Goal: Transaction & Acquisition: Purchase product/service

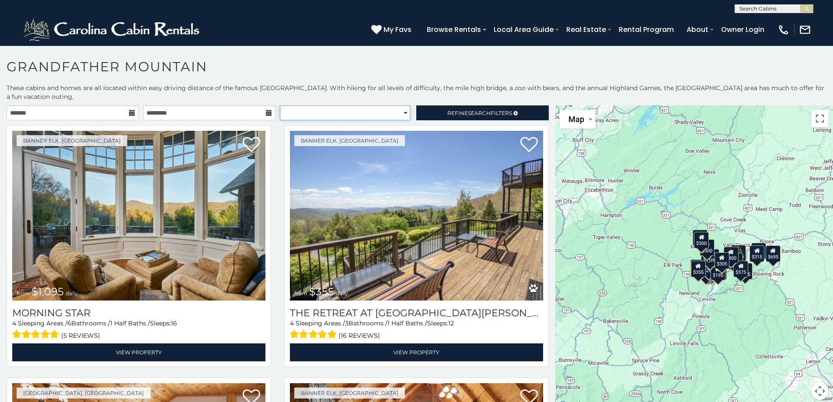
click at [402, 112] on select "**********" at bounding box center [345, 112] width 130 height 15
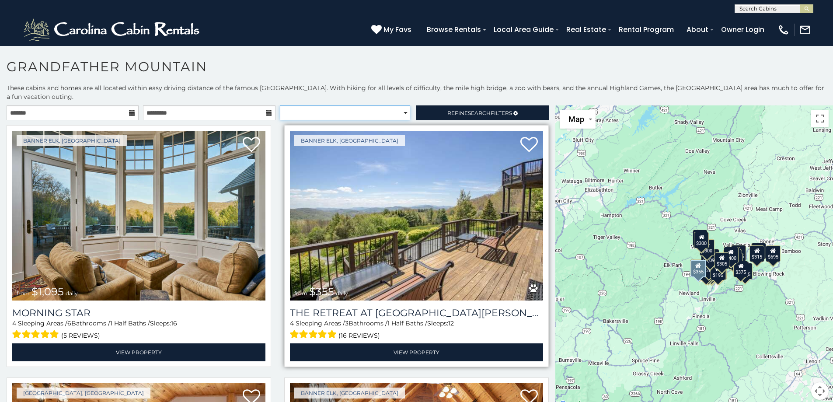
select select "**********"
click at [280, 105] on select "**********" at bounding box center [345, 112] width 130 height 15
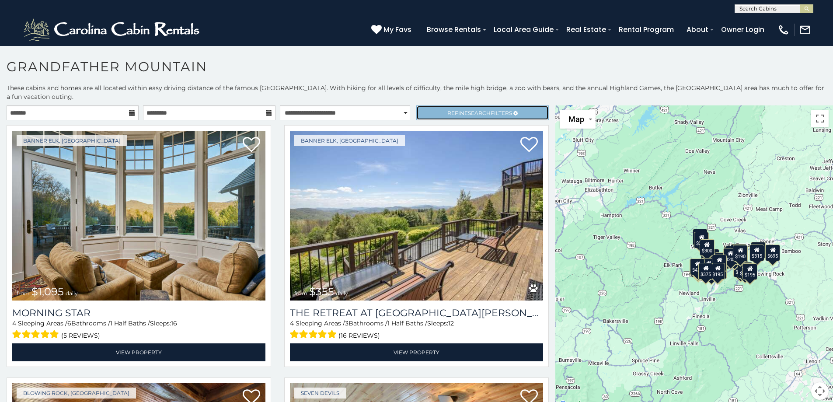
click at [486, 112] on span "Refine Search Filters" at bounding box center [480, 113] width 65 height 7
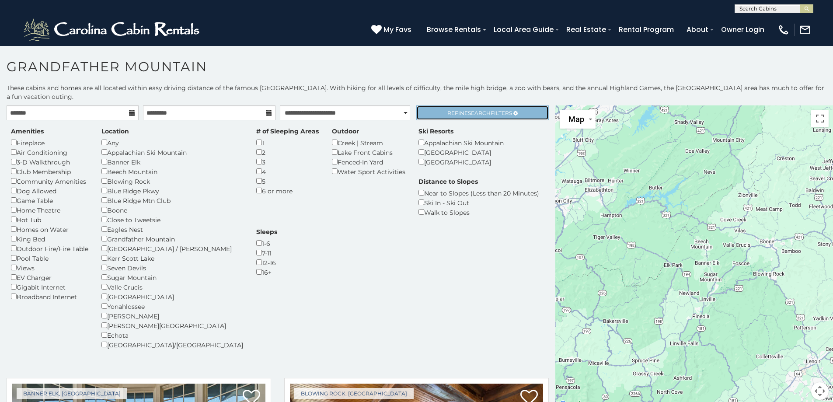
click at [481, 110] on span "Search" at bounding box center [479, 113] width 23 height 7
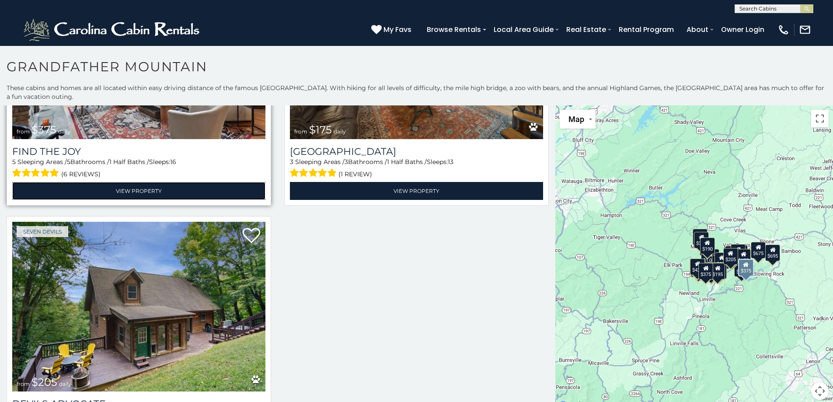
scroll to position [3456, 0]
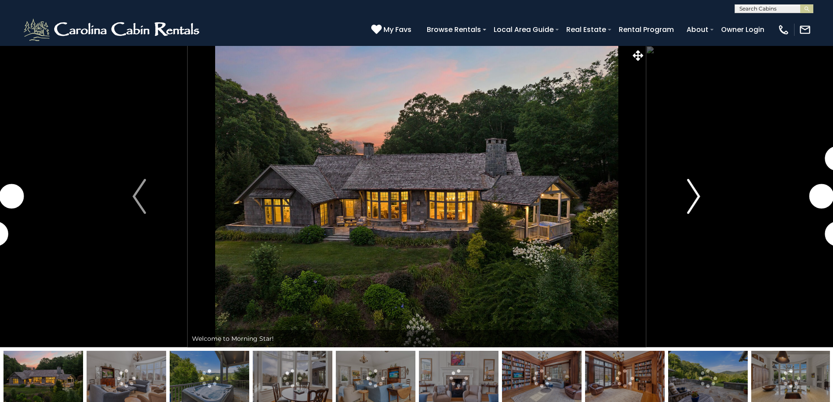
click at [693, 192] on img "Next" at bounding box center [693, 196] width 13 height 35
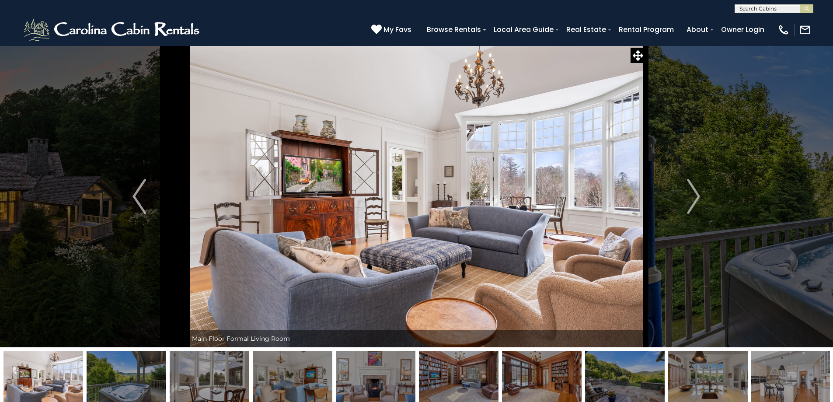
click at [208, 378] on img at bounding box center [210, 378] width 80 height 55
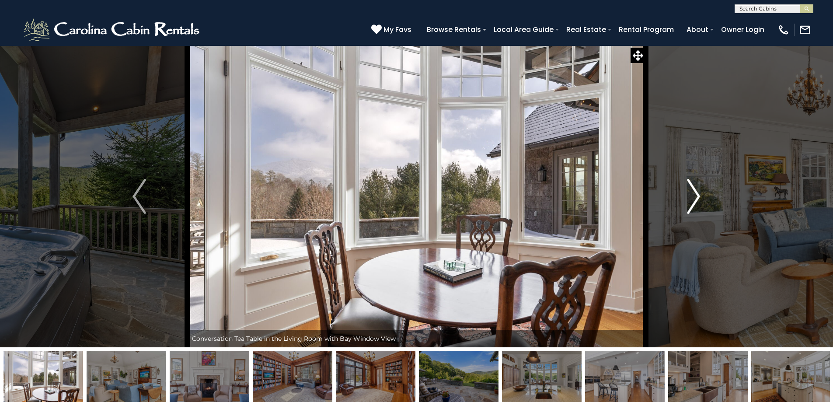
click at [692, 193] on img "Next" at bounding box center [693, 196] width 13 height 35
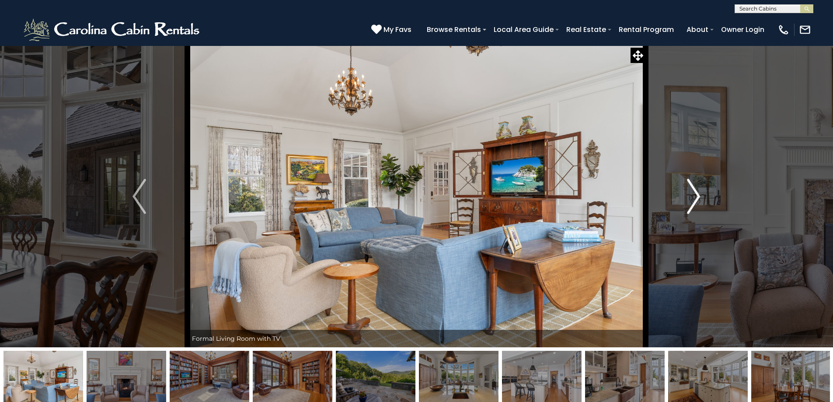
click at [692, 193] on img "Next" at bounding box center [693, 196] width 13 height 35
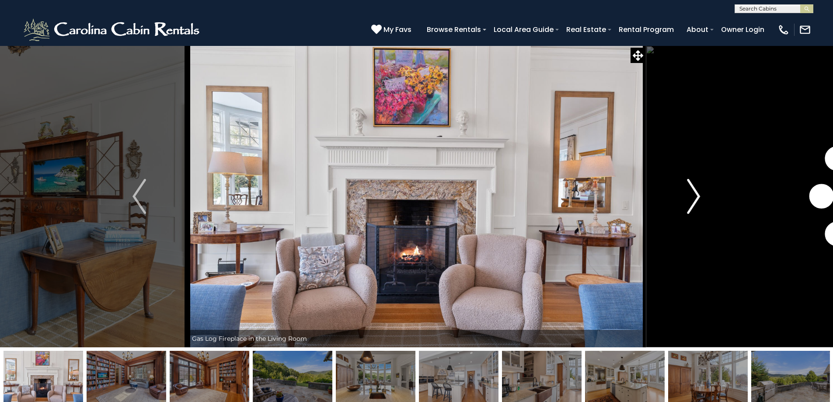
click at [693, 193] on img "Next" at bounding box center [693, 196] width 13 height 35
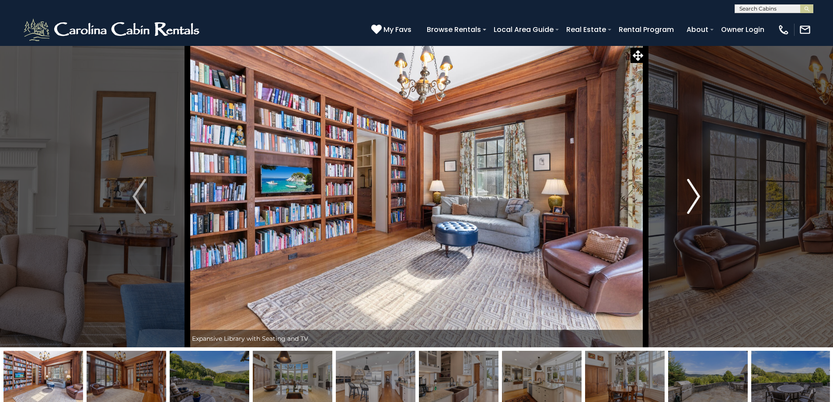
click at [693, 193] on img "Next" at bounding box center [693, 196] width 13 height 35
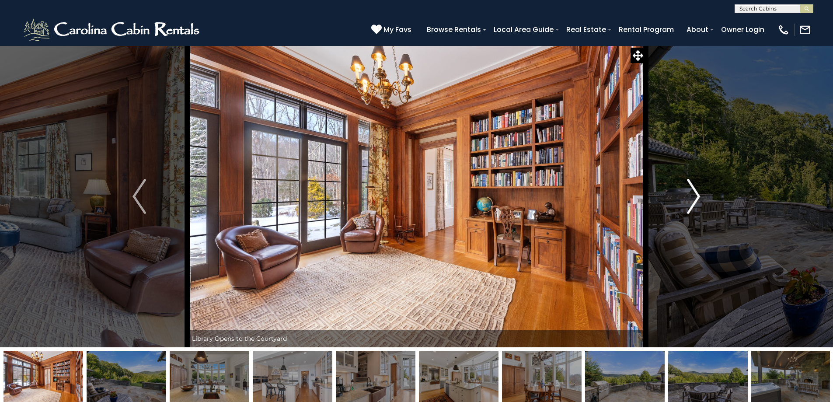
click at [693, 193] on img "Next" at bounding box center [693, 196] width 13 height 35
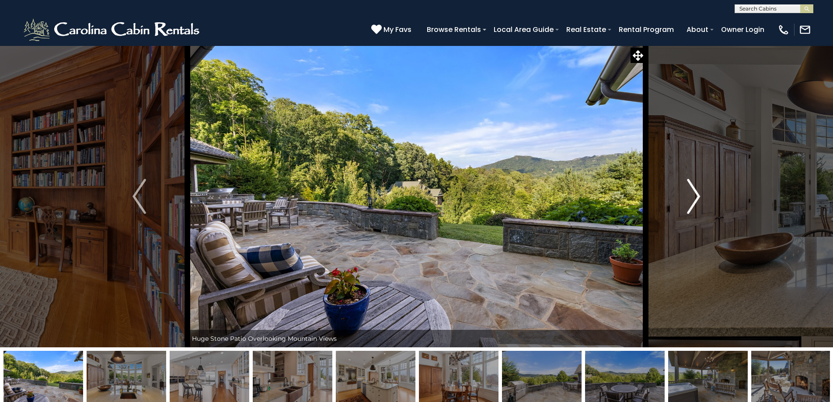
click at [693, 193] on img "Next" at bounding box center [693, 196] width 13 height 35
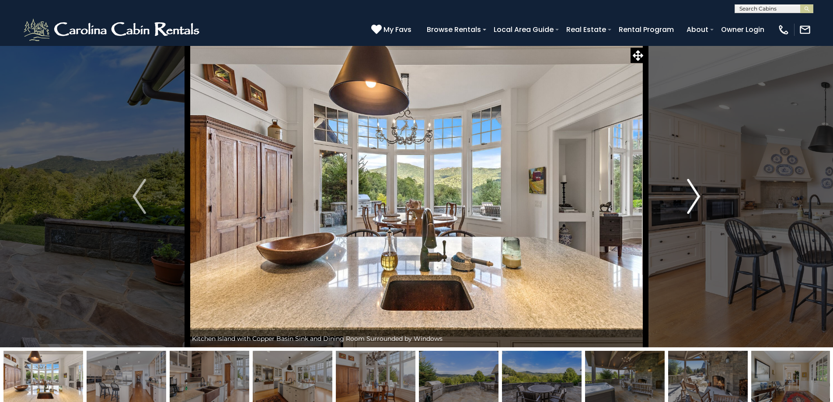
click at [694, 193] on img "Next" at bounding box center [693, 196] width 13 height 35
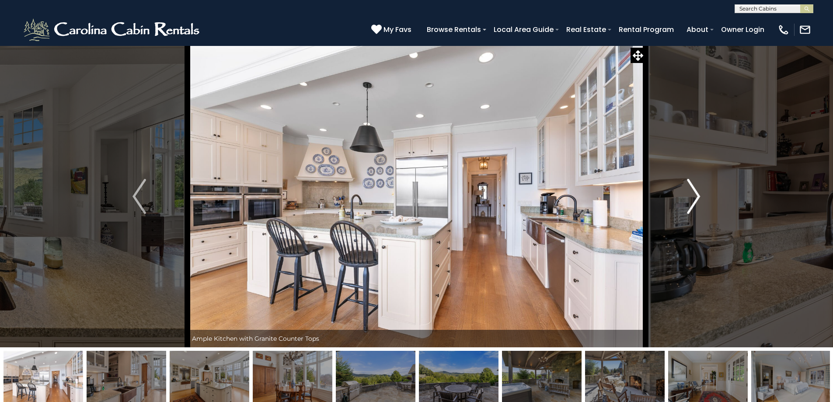
click at [694, 193] on img "Next" at bounding box center [693, 196] width 13 height 35
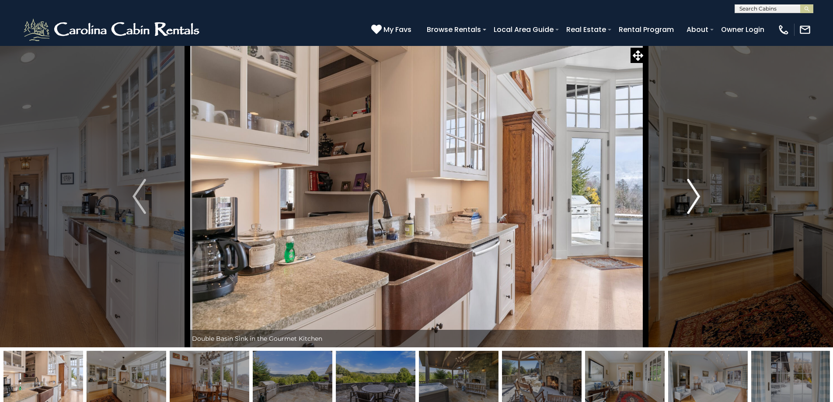
click at [694, 193] on img "Next" at bounding box center [693, 196] width 13 height 35
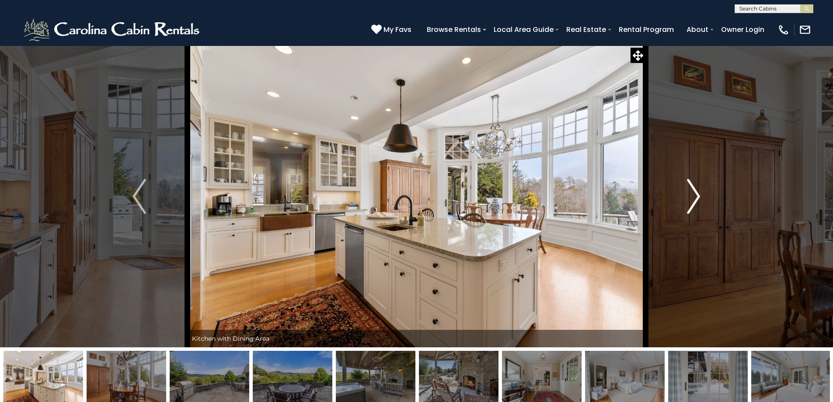
click at [694, 193] on img "Next" at bounding box center [693, 196] width 13 height 35
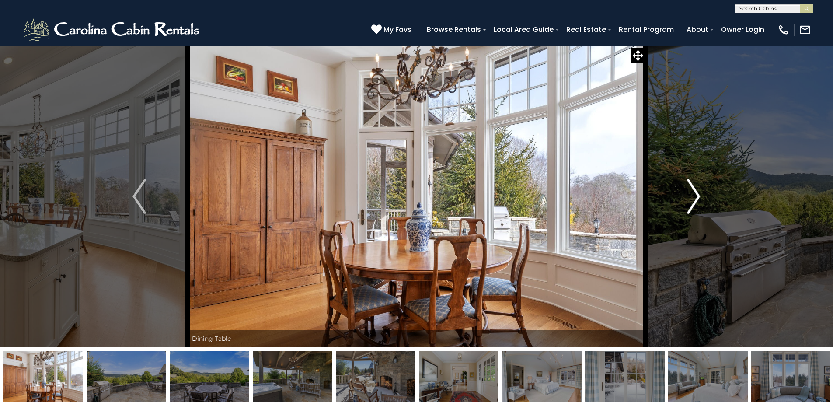
click at [694, 193] on img "Next" at bounding box center [693, 196] width 13 height 35
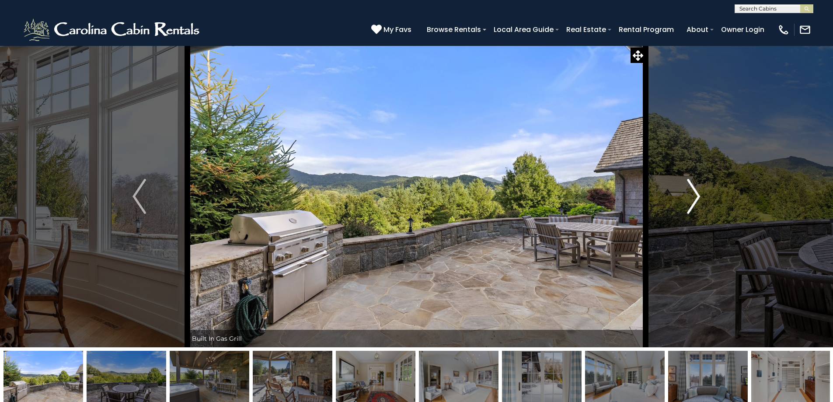
click at [694, 193] on img "Next" at bounding box center [693, 196] width 13 height 35
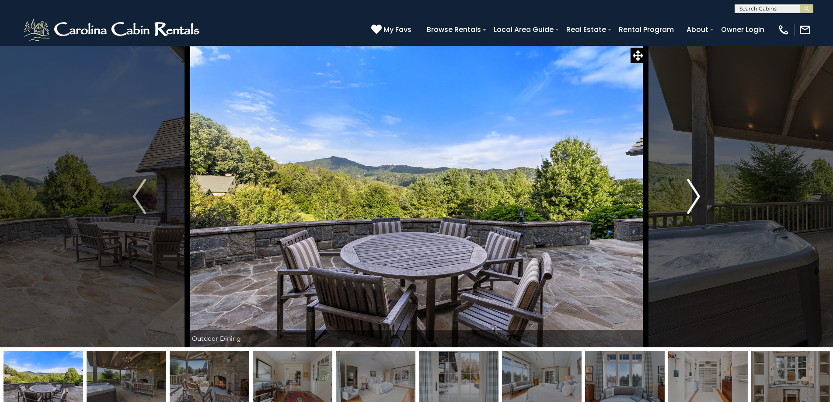
click at [694, 193] on img "Next" at bounding box center [693, 196] width 13 height 35
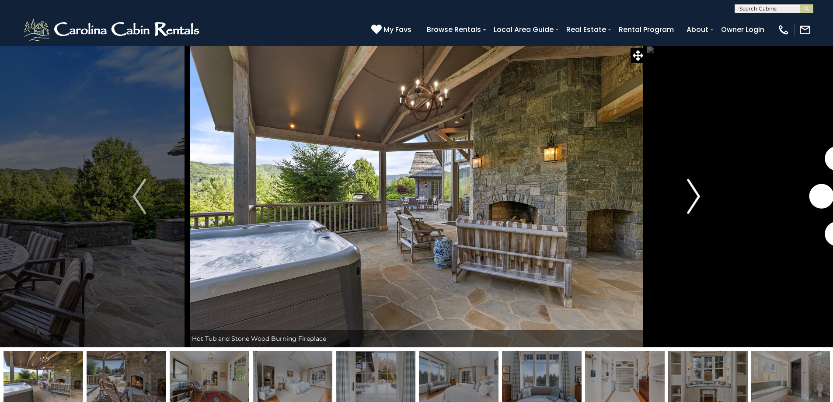
click at [694, 193] on img "Next" at bounding box center [693, 196] width 13 height 35
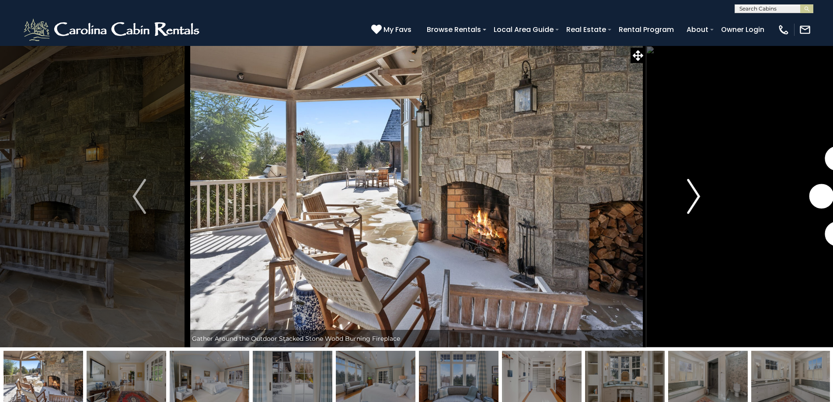
click at [694, 193] on img "Next" at bounding box center [693, 196] width 13 height 35
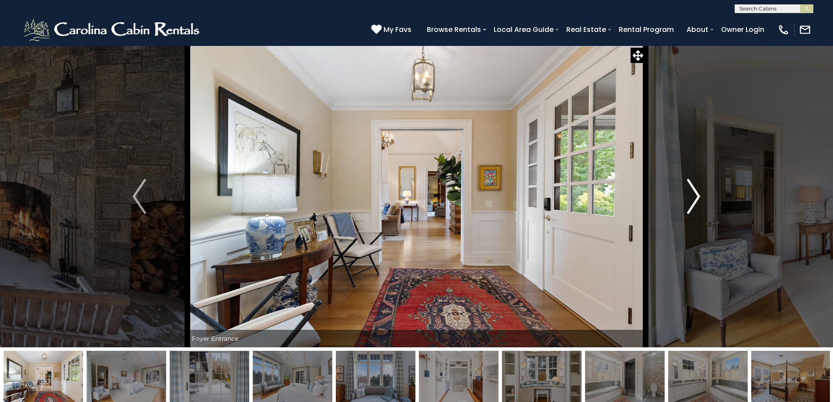
click at [694, 193] on img "Next" at bounding box center [693, 196] width 13 height 35
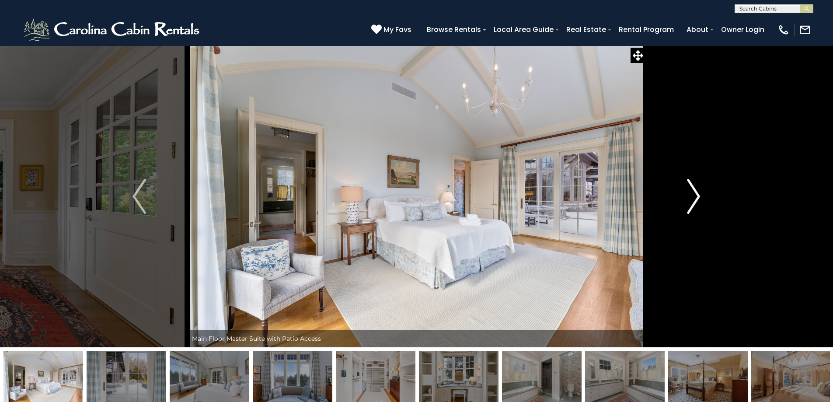
click at [694, 193] on img "Next" at bounding box center [693, 196] width 13 height 35
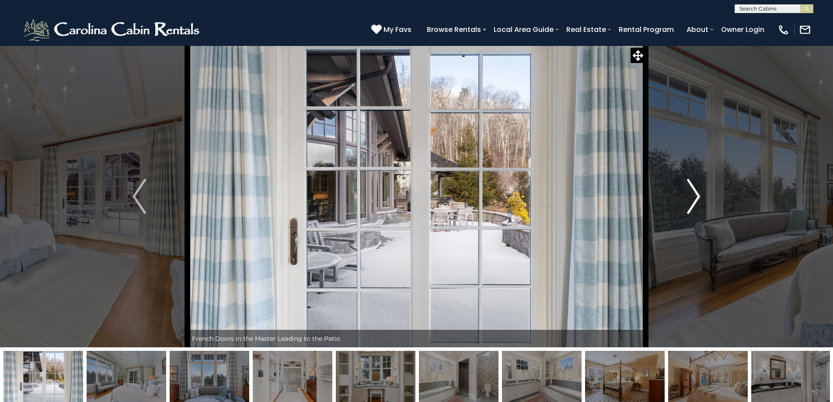
click at [694, 193] on img "Next" at bounding box center [693, 196] width 13 height 35
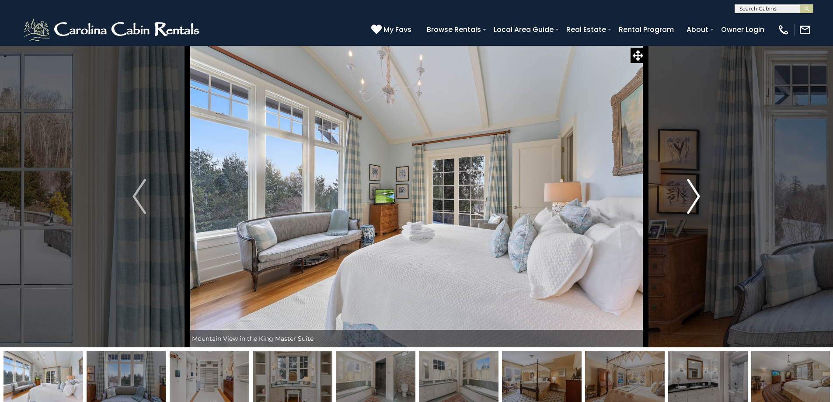
click at [694, 193] on img "Next" at bounding box center [693, 196] width 13 height 35
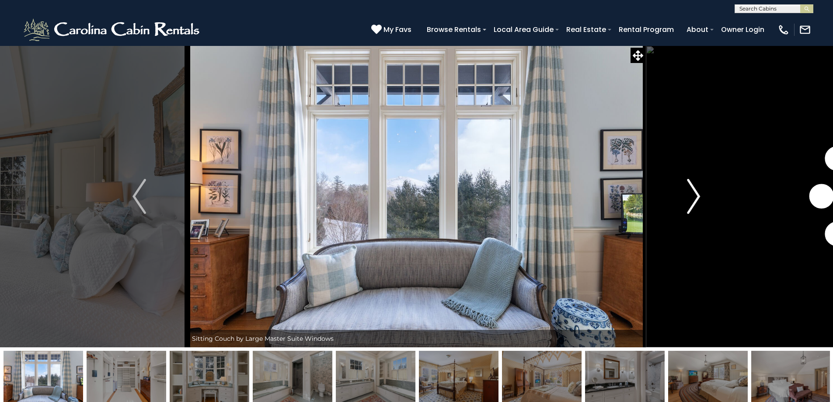
click at [694, 193] on img "Next" at bounding box center [693, 196] width 13 height 35
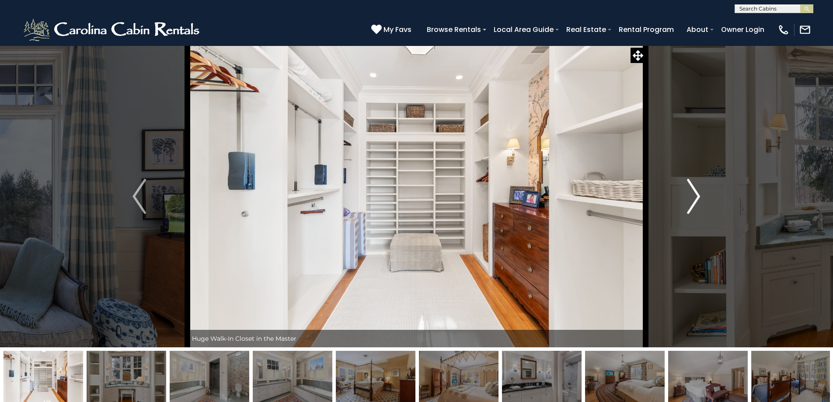
click at [694, 193] on img "Next" at bounding box center [693, 196] width 13 height 35
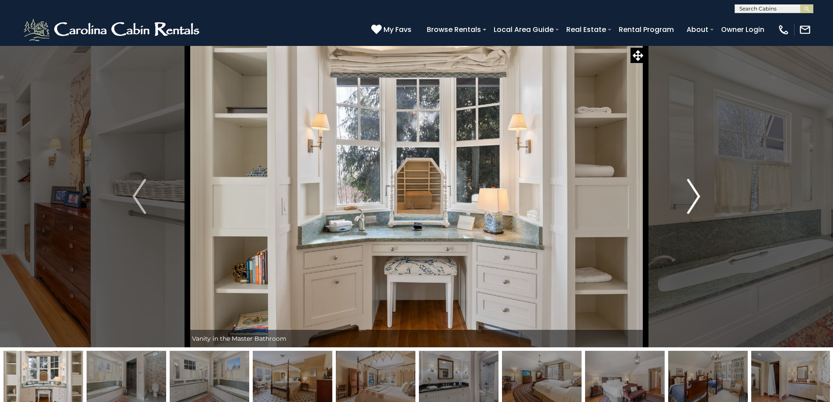
click at [694, 193] on img "Next" at bounding box center [693, 196] width 13 height 35
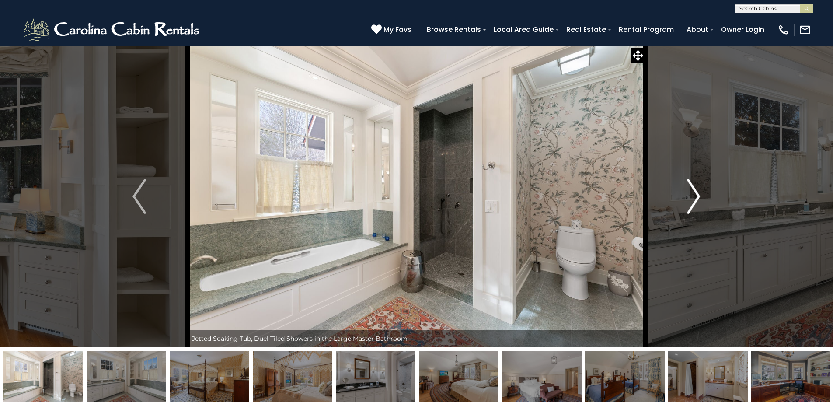
click at [694, 193] on img "Next" at bounding box center [693, 196] width 13 height 35
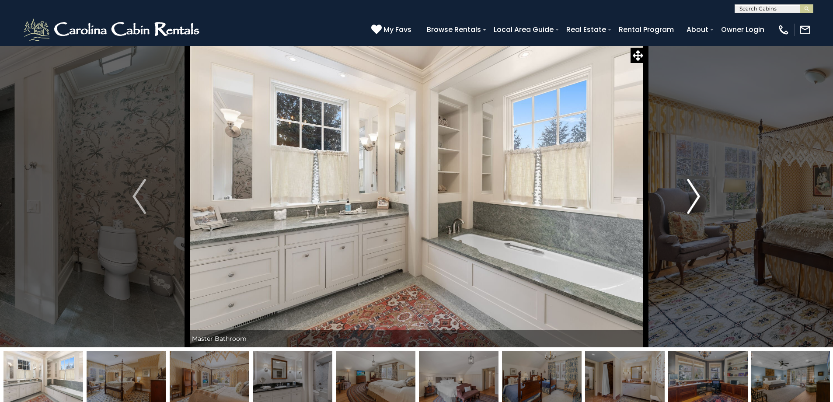
click at [694, 193] on img "Next" at bounding box center [693, 196] width 13 height 35
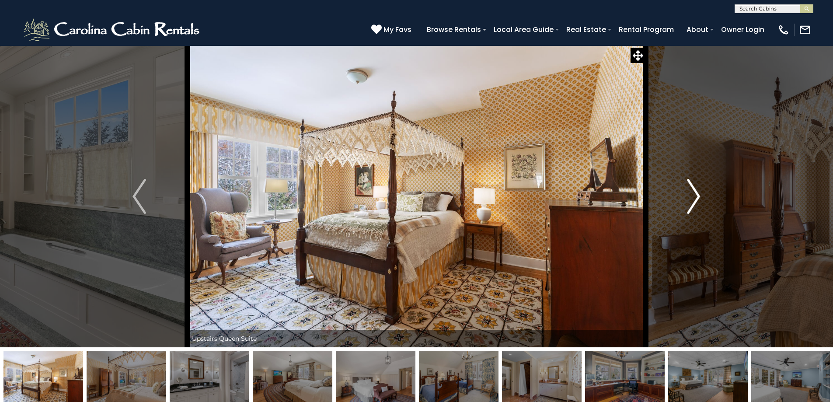
click at [694, 193] on img "Next" at bounding box center [693, 196] width 13 height 35
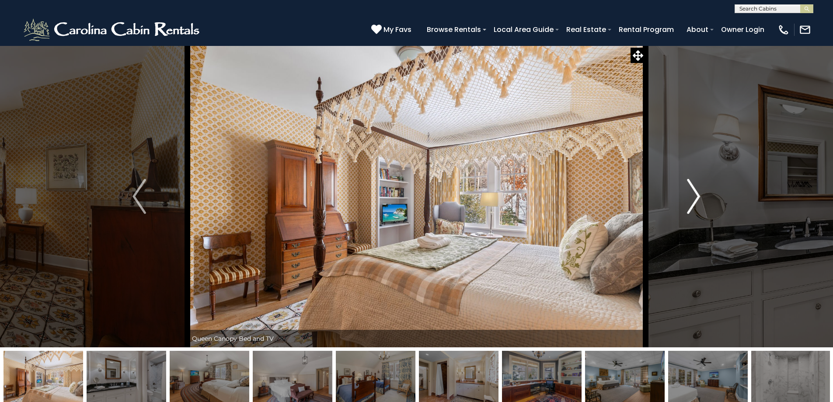
click at [694, 193] on img "Next" at bounding box center [693, 196] width 13 height 35
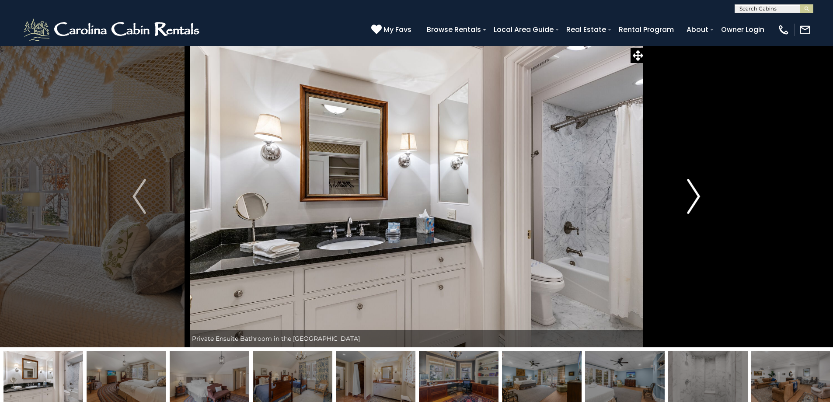
click at [694, 193] on img "Next" at bounding box center [693, 196] width 13 height 35
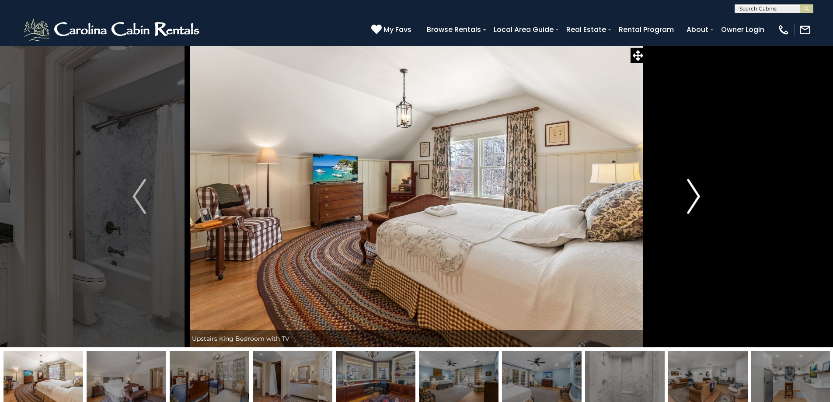
click at [694, 193] on img "Next" at bounding box center [693, 196] width 13 height 35
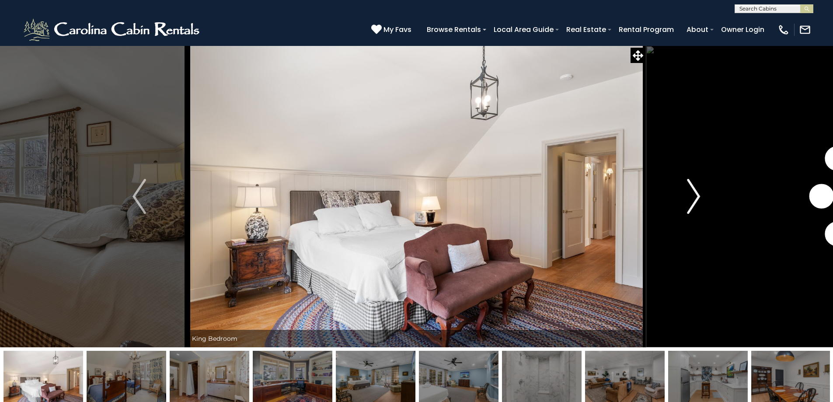
click at [694, 193] on img "Next" at bounding box center [693, 196] width 13 height 35
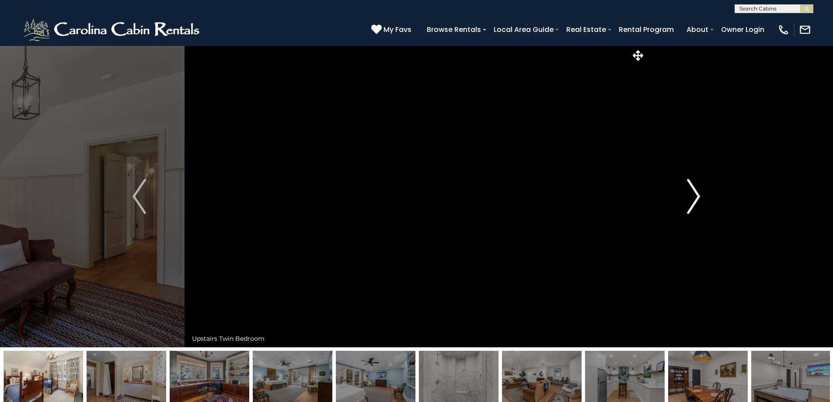
click at [694, 193] on img "Next" at bounding box center [693, 196] width 13 height 35
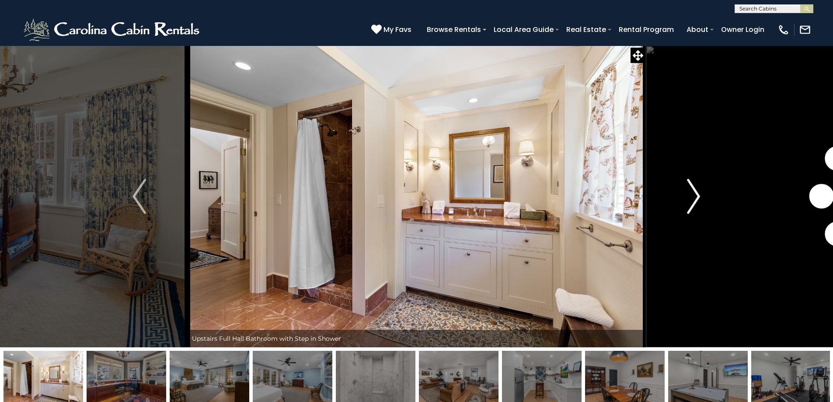
click at [694, 193] on img "Next" at bounding box center [693, 196] width 13 height 35
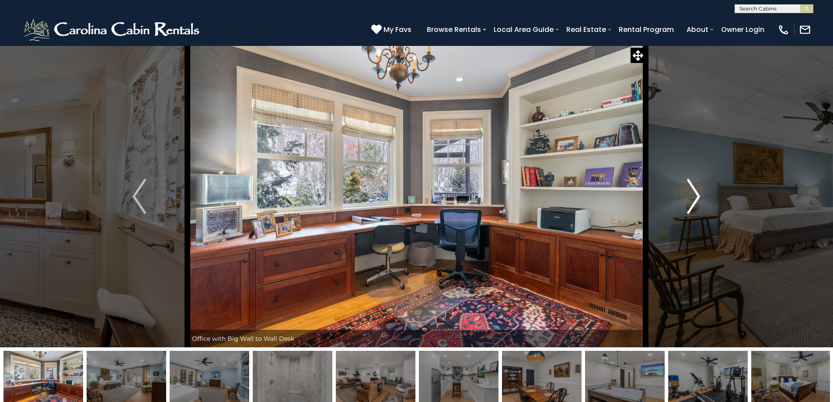
click at [694, 193] on img "Next" at bounding box center [693, 196] width 13 height 35
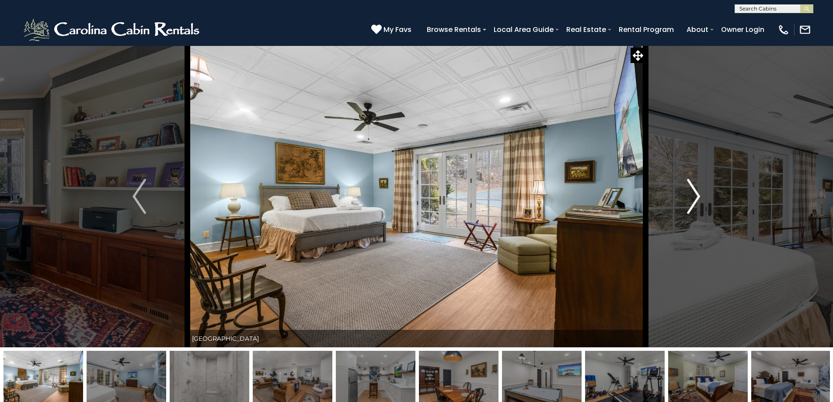
click at [694, 193] on img "Next" at bounding box center [693, 196] width 13 height 35
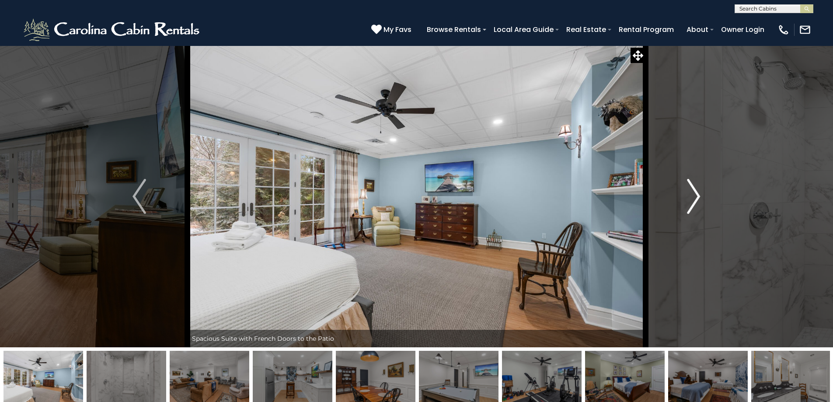
click at [694, 193] on img "Next" at bounding box center [693, 196] width 13 height 35
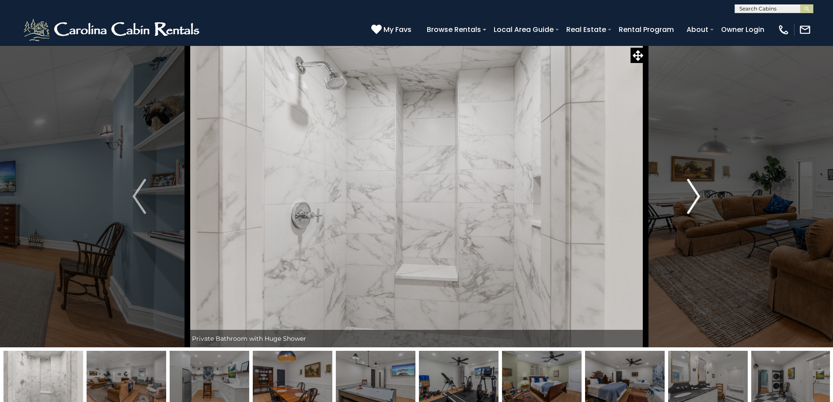
click at [694, 193] on img "Next" at bounding box center [693, 196] width 13 height 35
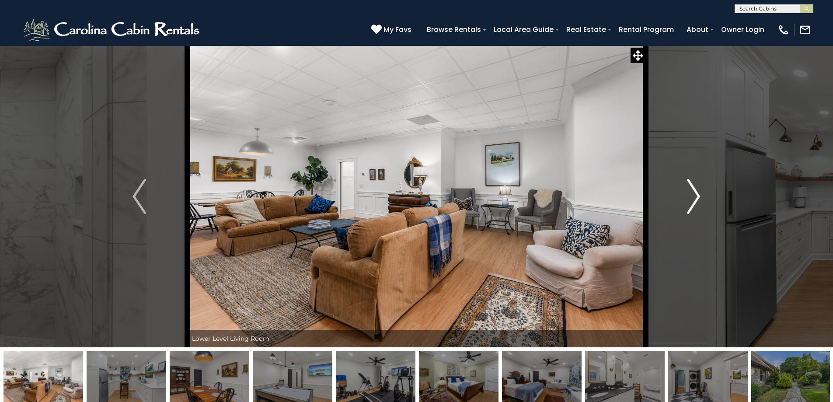
click at [691, 195] on img "Next" at bounding box center [693, 196] width 13 height 35
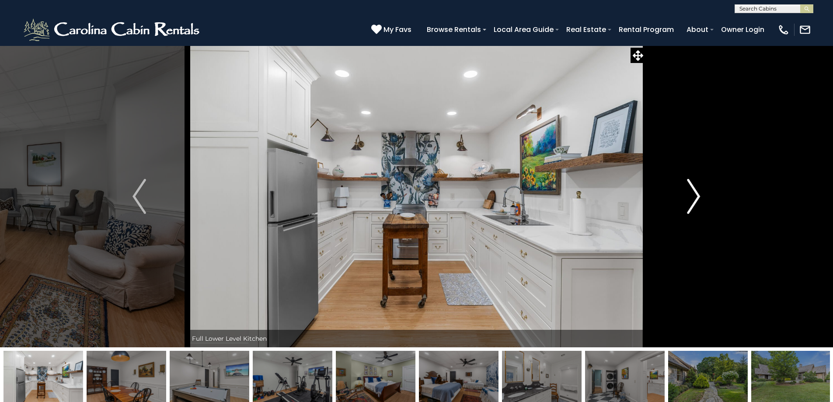
click at [698, 199] on img "Next" at bounding box center [693, 196] width 13 height 35
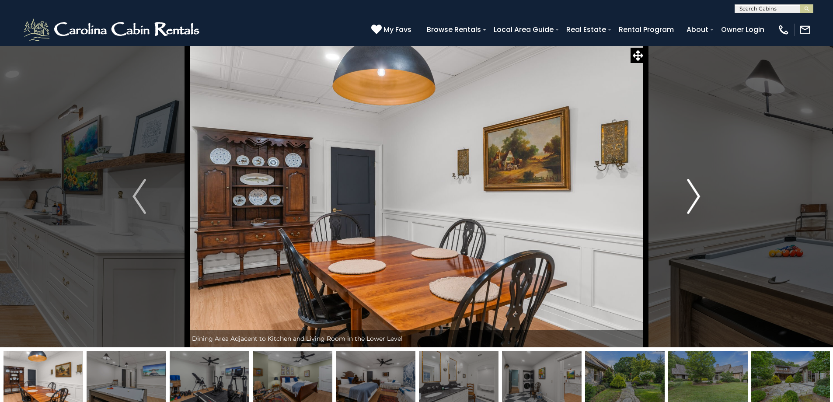
click at [698, 199] on img "Next" at bounding box center [693, 196] width 13 height 35
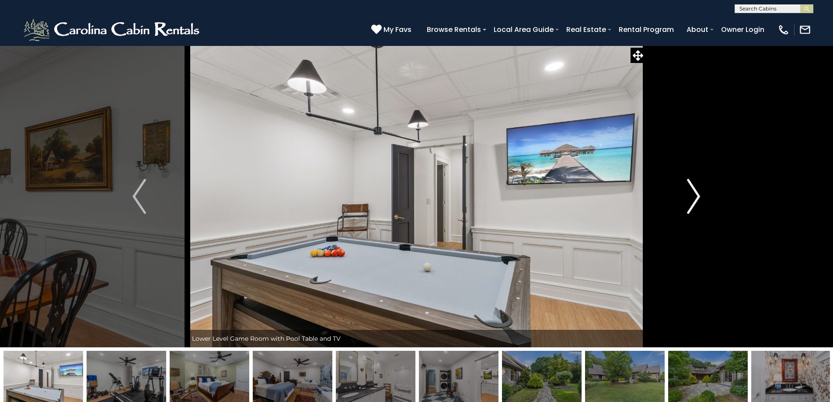
click at [698, 199] on img "Next" at bounding box center [693, 196] width 13 height 35
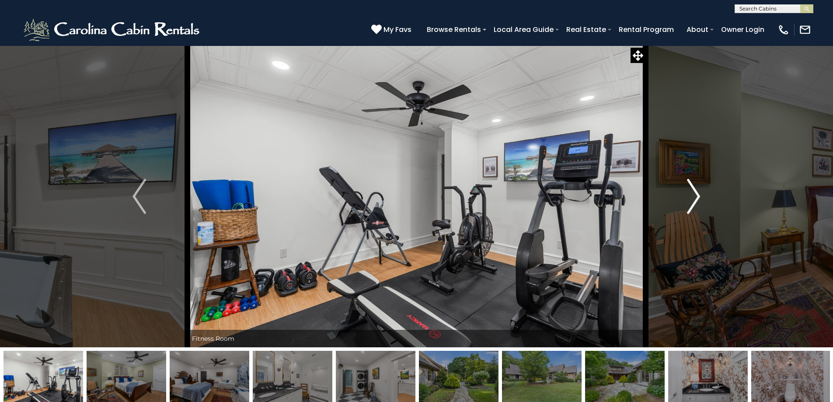
click at [716, 182] on button "Next" at bounding box center [694, 196] width 96 height 302
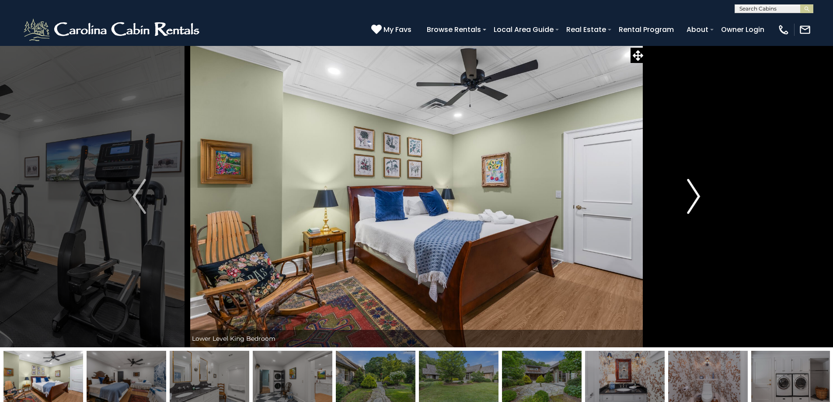
click at [696, 190] on img "Next" at bounding box center [693, 196] width 13 height 35
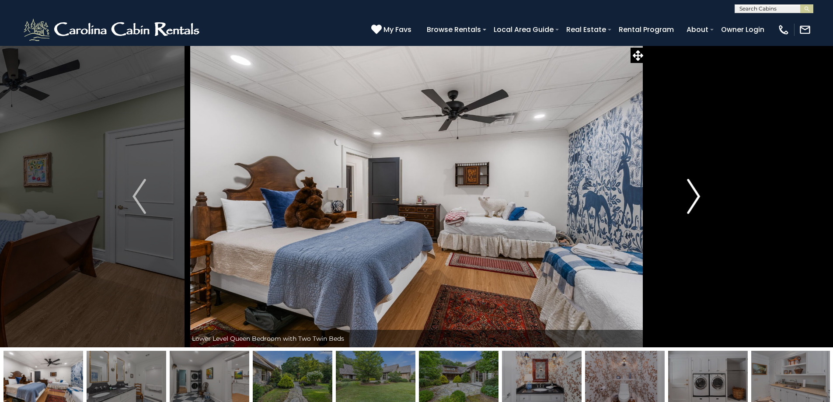
click at [696, 190] on img "Next" at bounding box center [693, 196] width 13 height 35
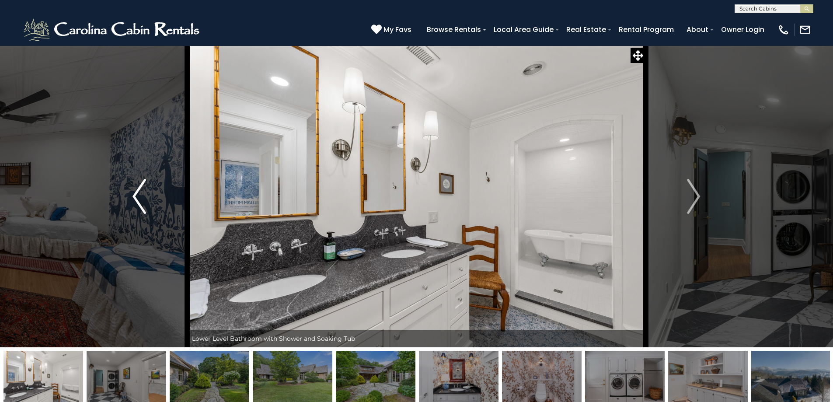
click at [129, 200] on button "Previous" at bounding box center [139, 196] width 96 height 302
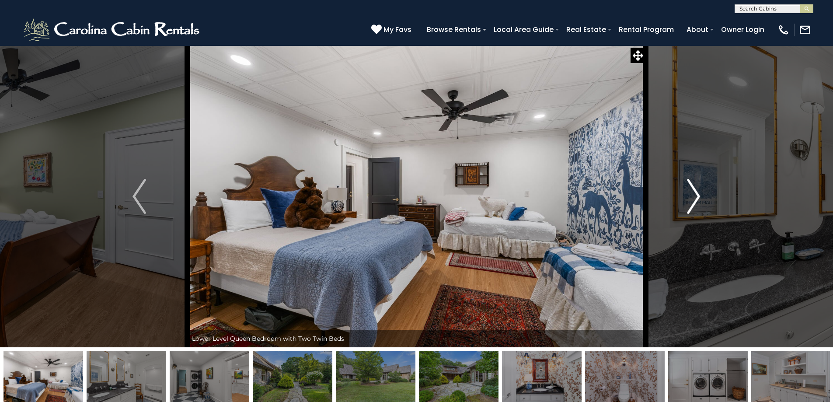
click at [693, 191] on img "Next" at bounding box center [693, 196] width 13 height 35
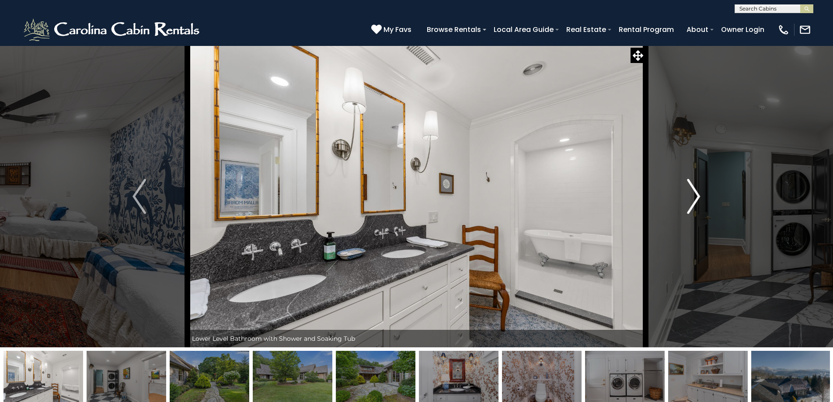
click at [693, 191] on img "Next" at bounding box center [693, 196] width 13 height 35
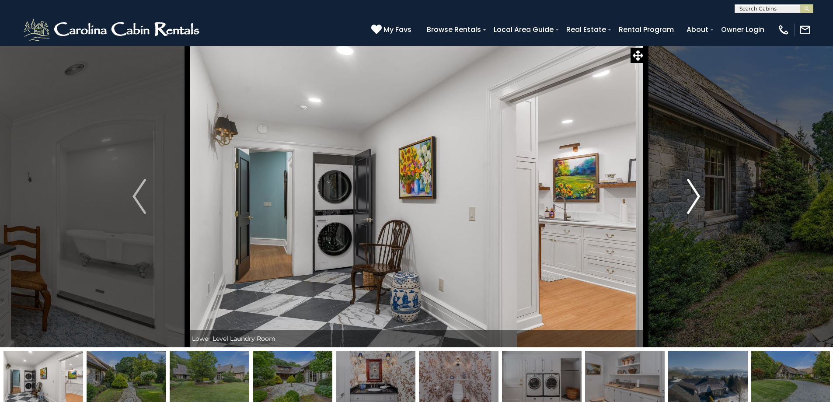
click at [693, 191] on img "Next" at bounding box center [693, 196] width 13 height 35
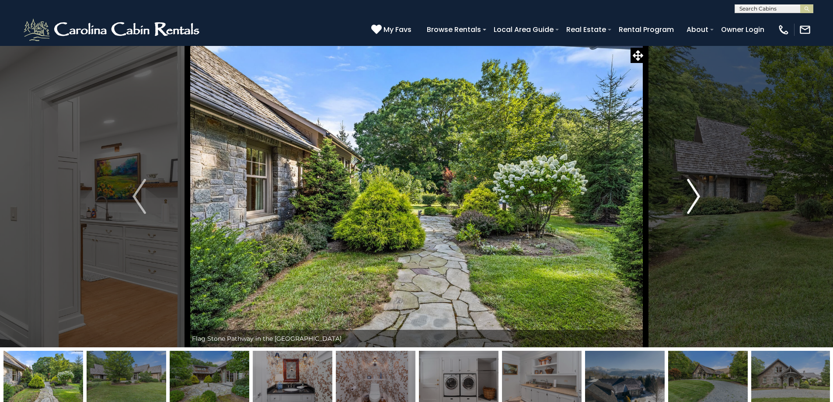
click at [693, 191] on img "Next" at bounding box center [693, 196] width 13 height 35
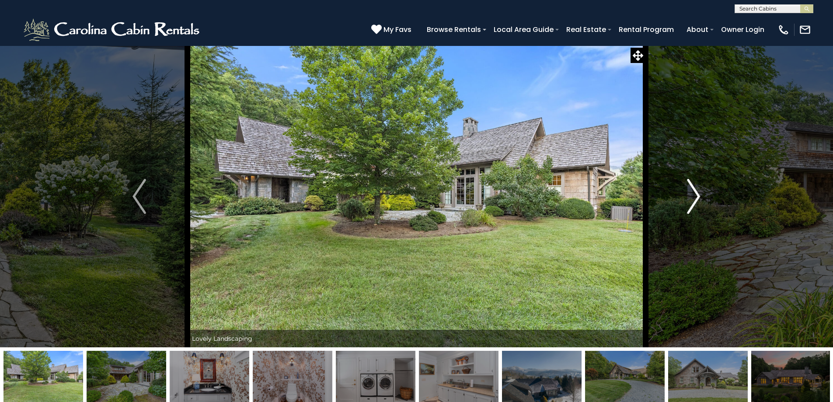
click at [693, 191] on img "Next" at bounding box center [693, 196] width 13 height 35
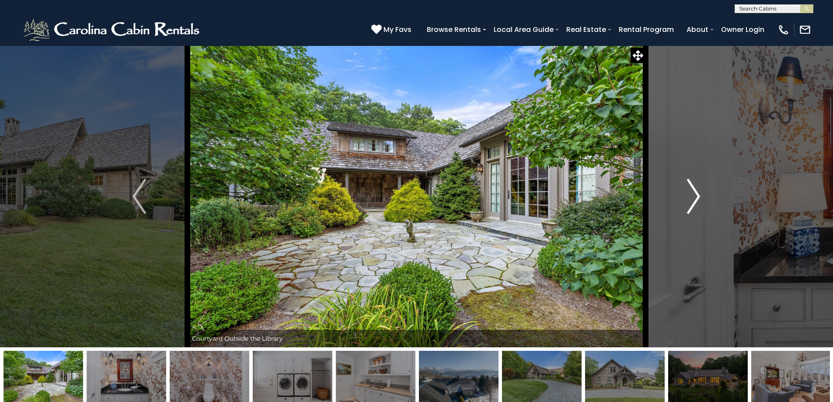
click at [693, 191] on img "Next" at bounding box center [693, 196] width 13 height 35
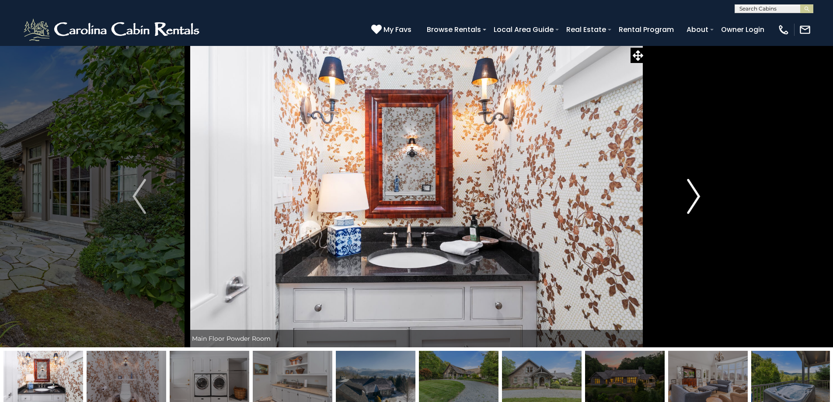
click at [693, 191] on img "Next" at bounding box center [693, 196] width 13 height 35
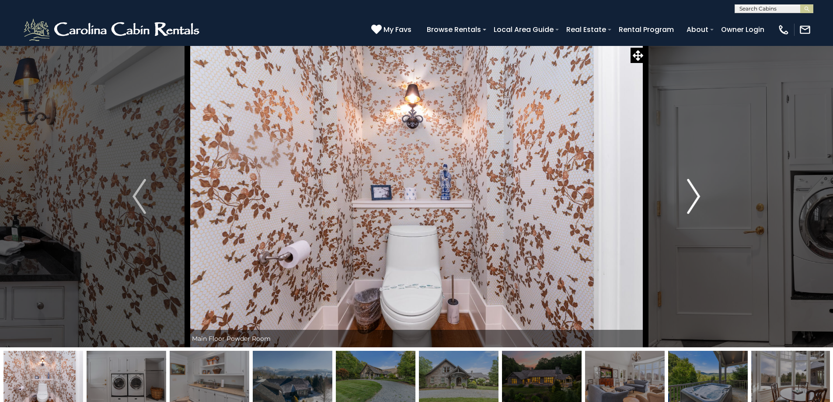
click at [693, 191] on img "Next" at bounding box center [693, 196] width 13 height 35
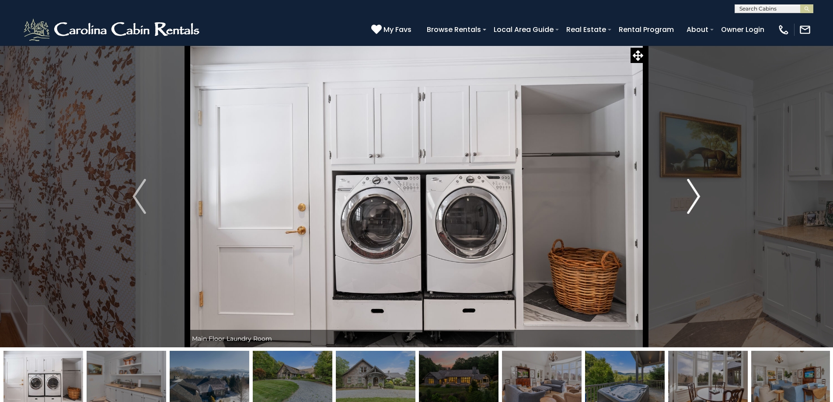
click at [693, 191] on img "Next" at bounding box center [693, 196] width 13 height 35
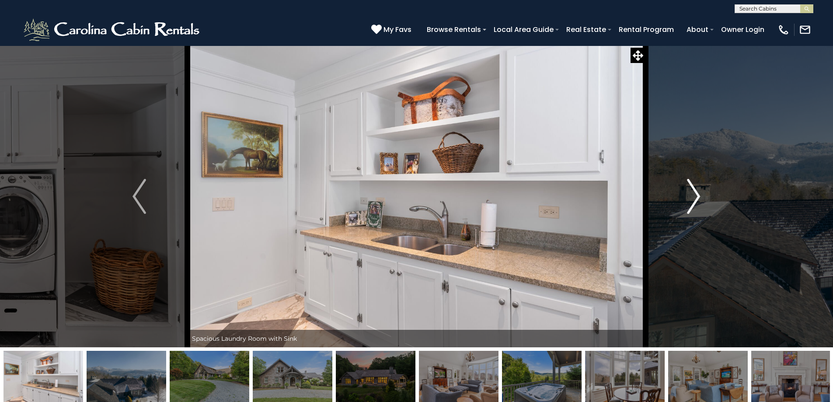
click at [693, 191] on img "Next" at bounding box center [693, 196] width 13 height 35
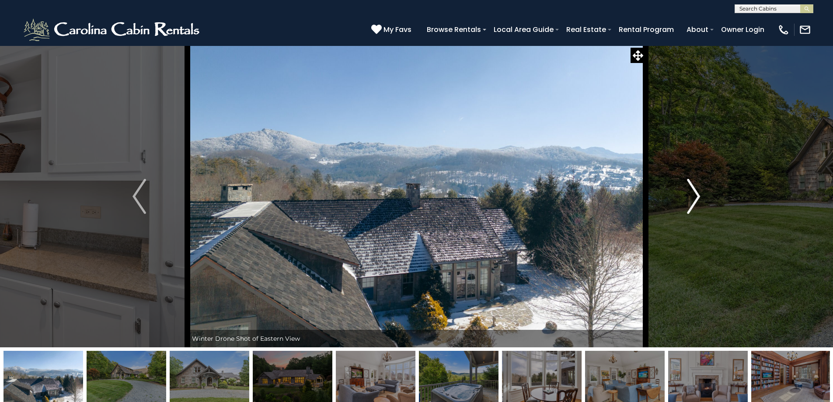
click at [693, 191] on img "Next" at bounding box center [693, 196] width 13 height 35
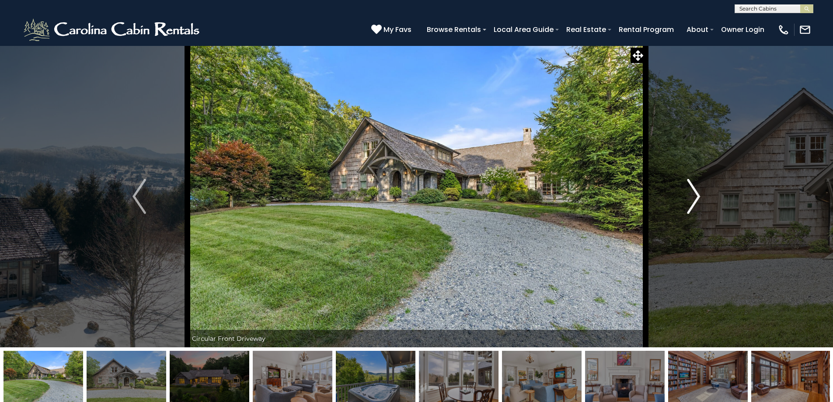
click at [693, 191] on img "Next" at bounding box center [693, 196] width 13 height 35
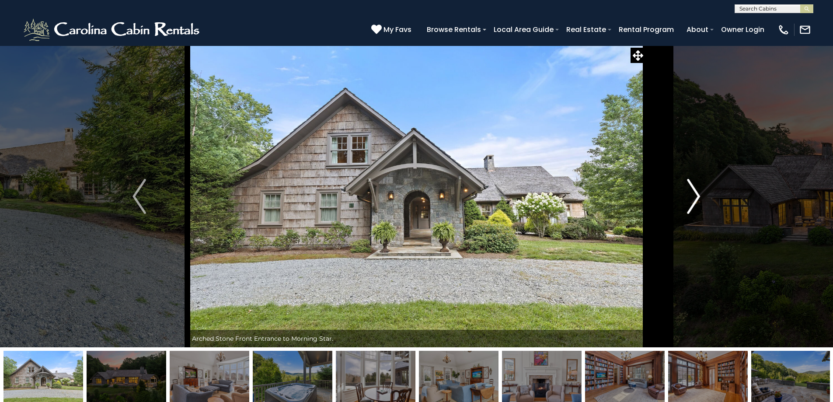
click at [693, 191] on img "Next" at bounding box center [693, 196] width 13 height 35
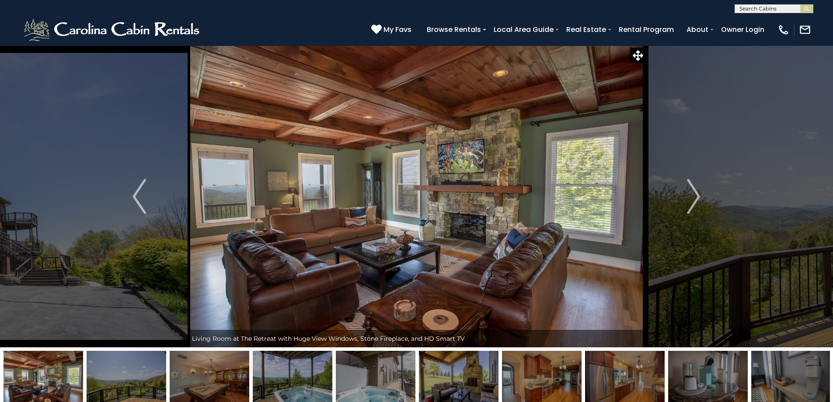
click at [136, 360] on img at bounding box center [127, 378] width 80 height 55
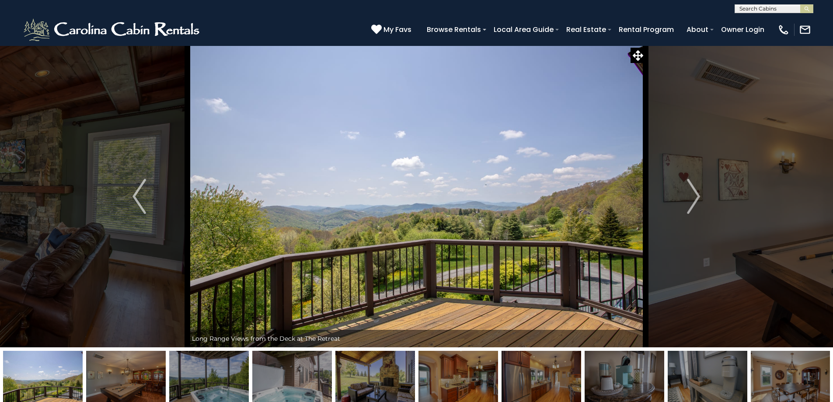
click at [144, 380] on img at bounding box center [126, 378] width 80 height 55
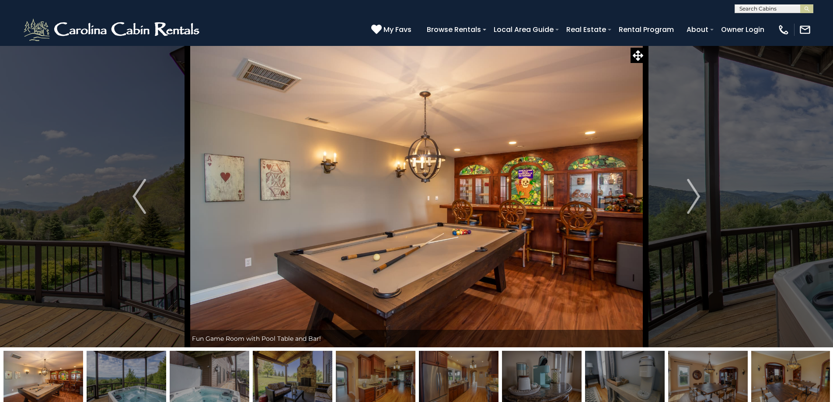
click at [191, 378] on img at bounding box center [210, 378] width 80 height 55
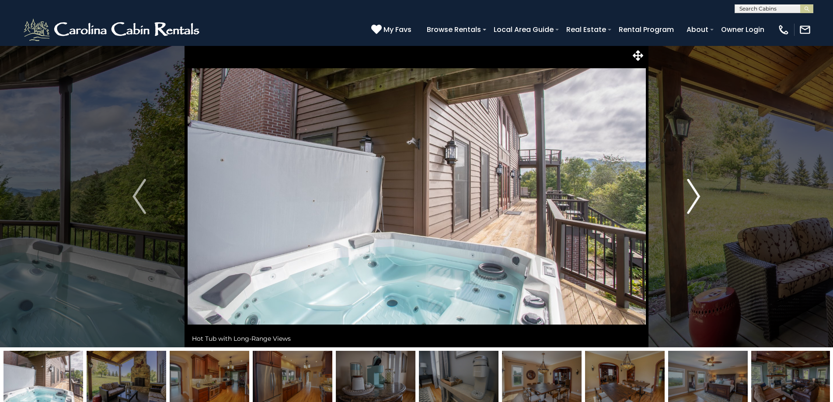
click at [699, 192] on img "Next" at bounding box center [693, 196] width 13 height 35
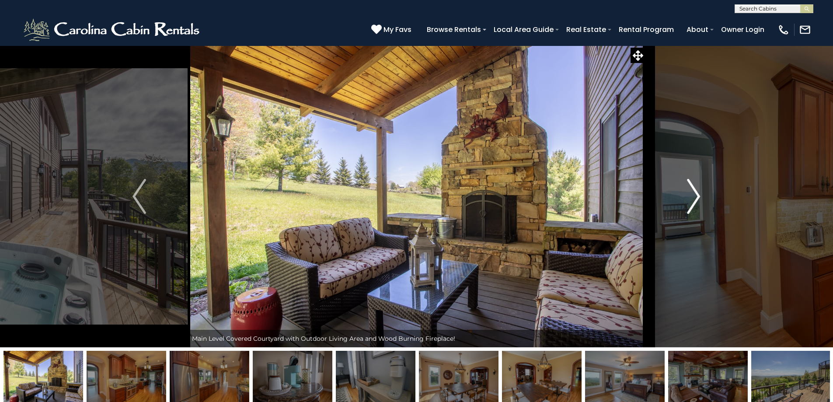
click at [699, 192] on img "Next" at bounding box center [693, 196] width 13 height 35
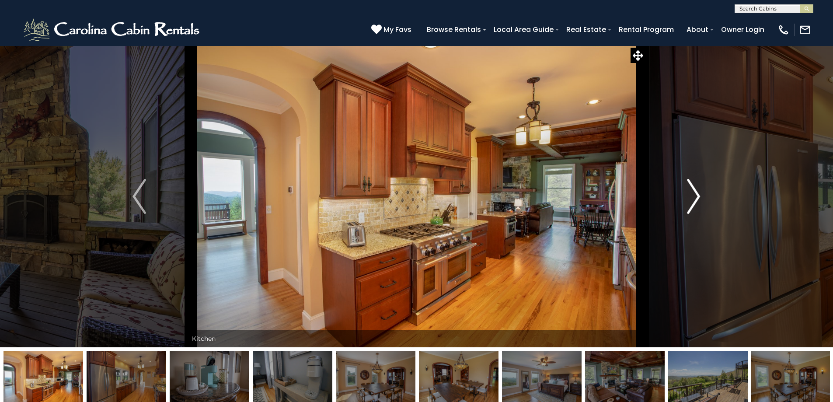
click at [699, 192] on img "Next" at bounding box center [693, 196] width 13 height 35
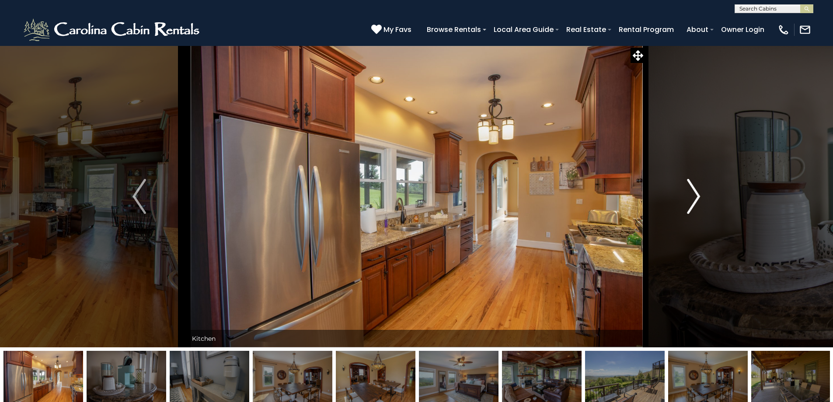
click at [699, 192] on img "Next" at bounding box center [693, 196] width 13 height 35
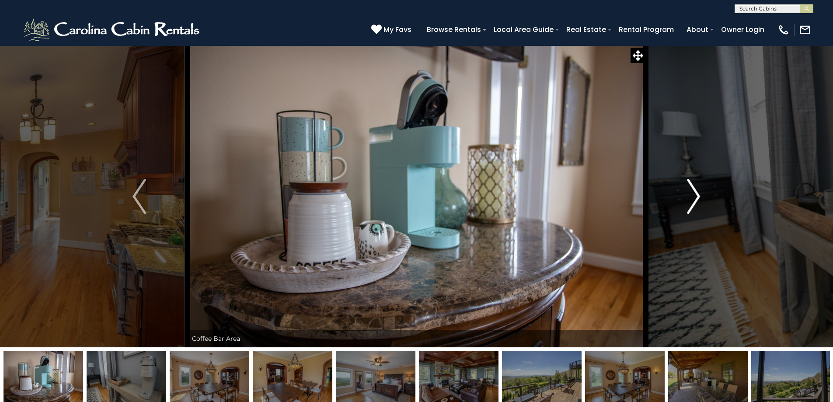
click at [699, 192] on img "Next" at bounding box center [693, 196] width 13 height 35
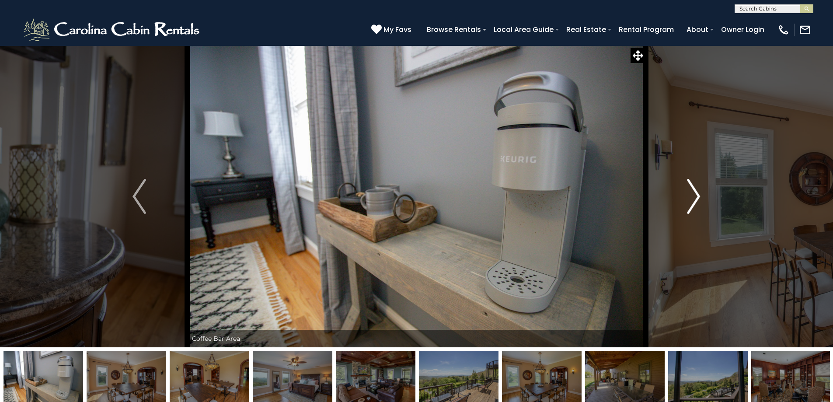
click at [703, 192] on button "Next" at bounding box center [694, 196] width 96 height 302
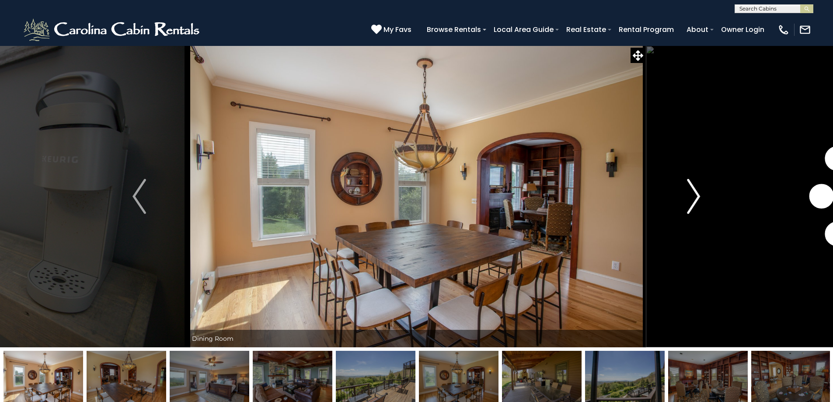
click at [703, 192] on button "Next" at bounding box center [694, 196] width 96 height 302
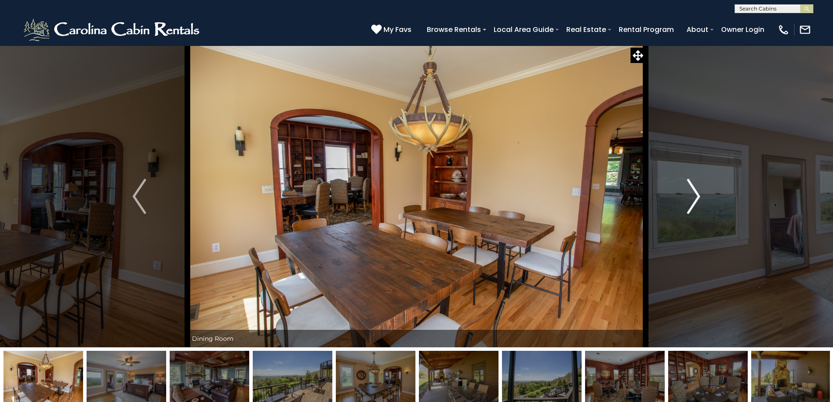
click at [692, 204] on img "Next" at bounding box center [693, 196] width 13 height 35
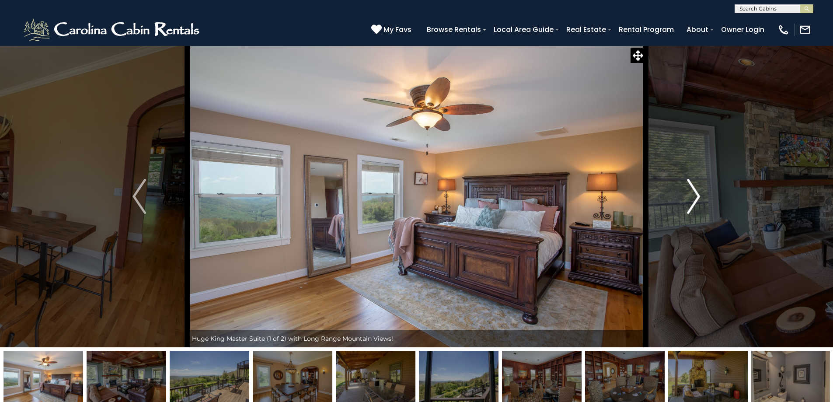
click at [692, 204] on img "Next" at bounding box center [693, 196] width 13 height 35
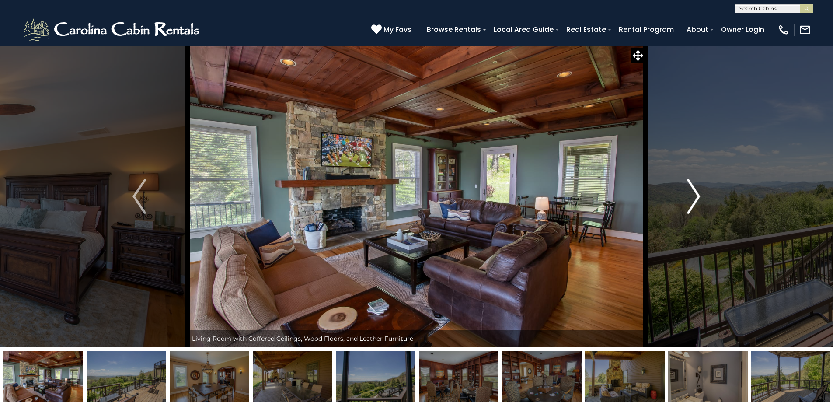
click at [692, 204] on img "Next" at bounding box center [693, 196] width 13 height 35
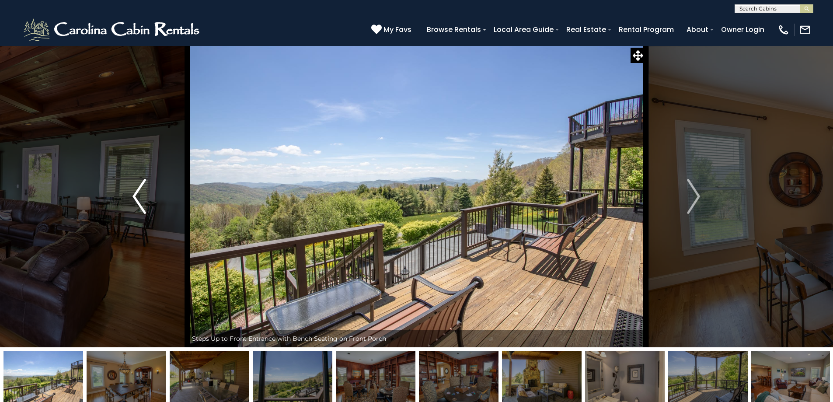
click at [146, 192] on img "Previous" at bounding box center [139, 196] width 13 height 35
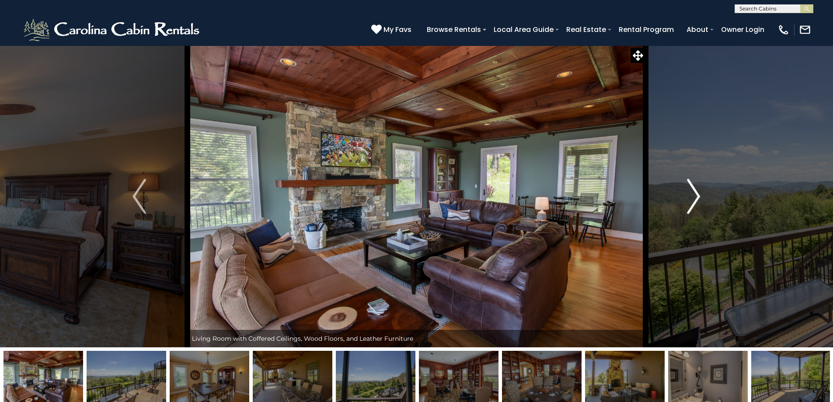
click at [696, 190] on img "Next" at bounding box center [693, 196] width 13 height 35
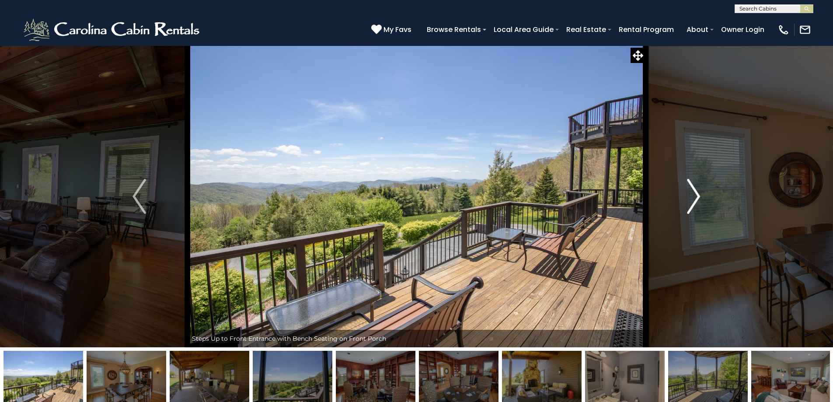
click at [691, 190] on img "Next" at bounding box center [693, 196] width 13 height 35
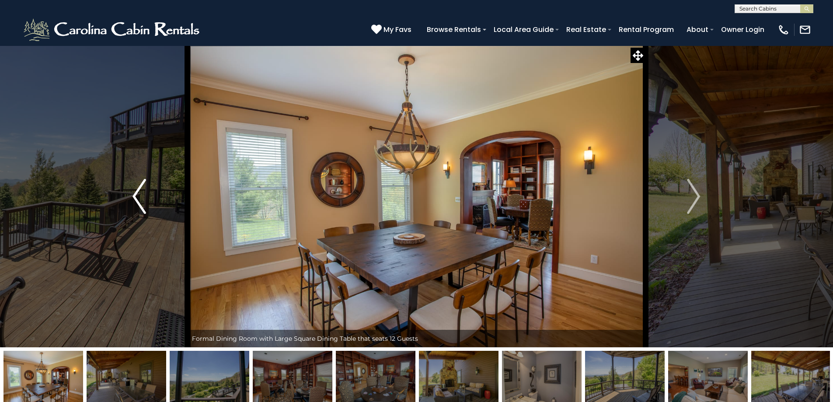
click at [133, 196] on img "Previous" at bounding box center [139, 196] width 13 height 35
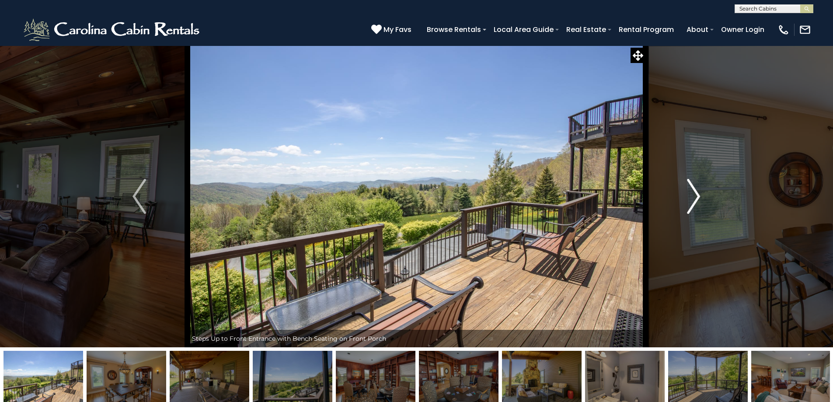
click at [694, 206] on img "Next" at bounding box center [693, 196] width 13 height 35
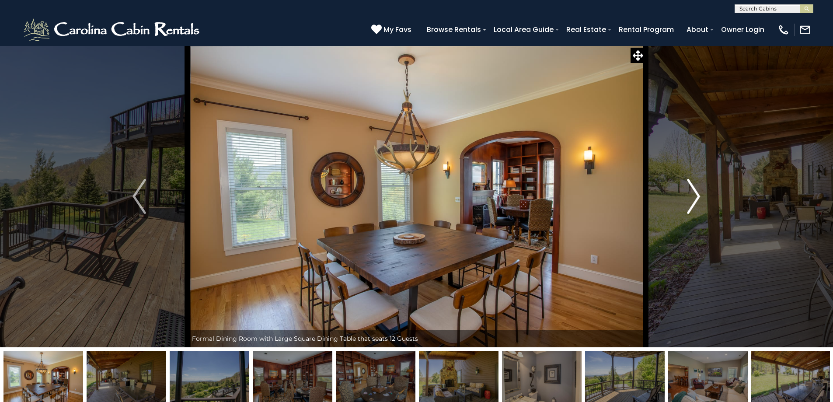
click at [694, 206] on img "Next" at bounding box center [693, 196] width 13 height 35
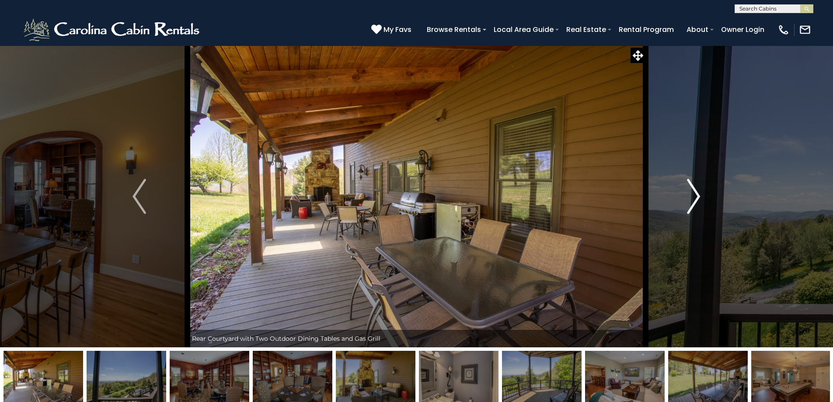
click at [694, 206] on img "Next" at bounding box center [693, 196] width 13 height 35
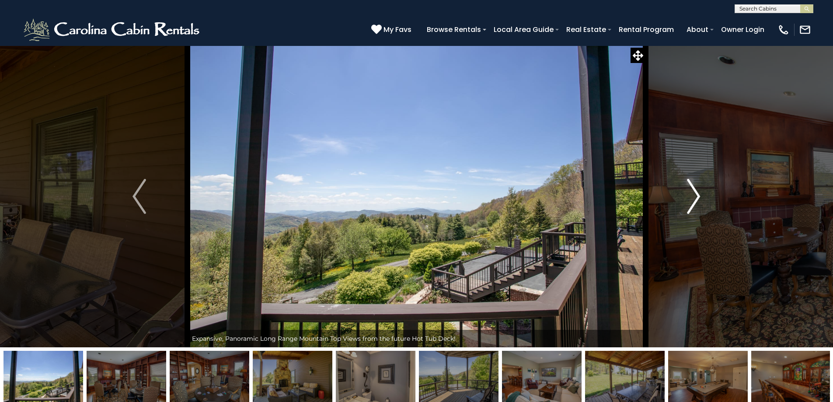
click at [694, 206] on img "Next" at bounding box center [693, 196] width 13 height 35
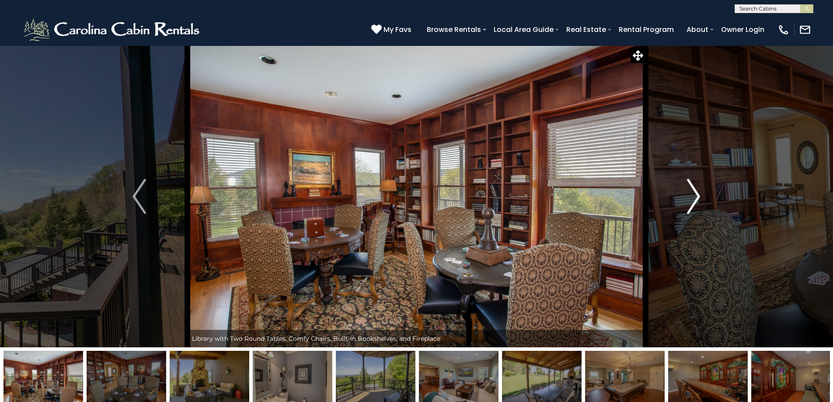
click at [694, 206] on img "Next" at bounding box center [693, 196] width 13 height 35
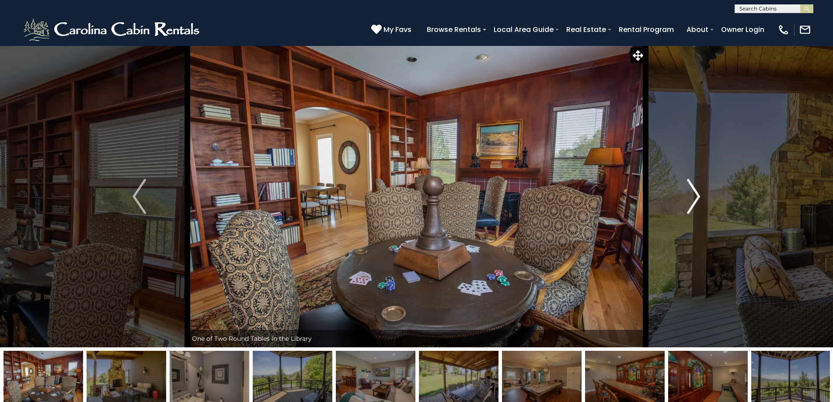
click at [694, 206] on img "Next" at bounding box center [693, 196] width 13 height 35
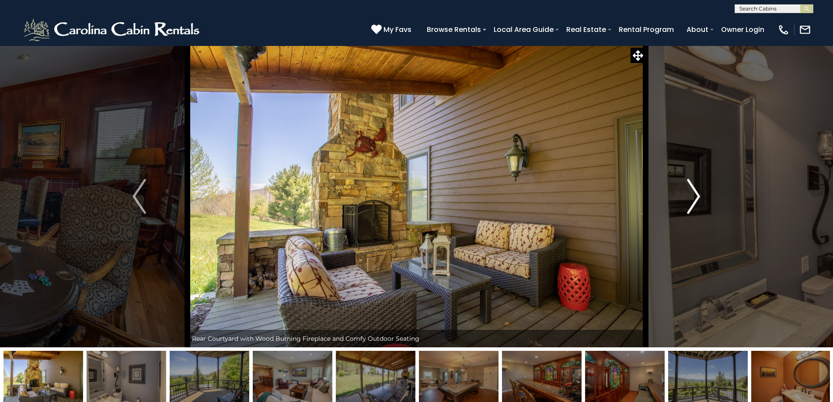
click at [694, 206] on img "Next" at bounding box center [693, 196] width 13 height 35
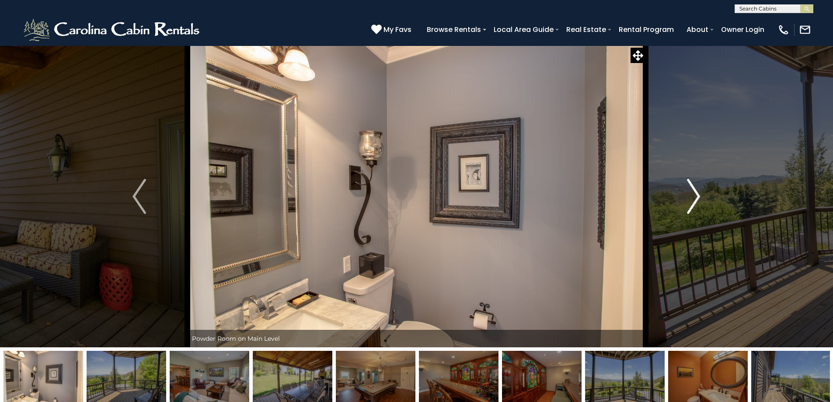
click at [694, 206] on img "Next" at bounding box center [693, 196] width 13 height 35
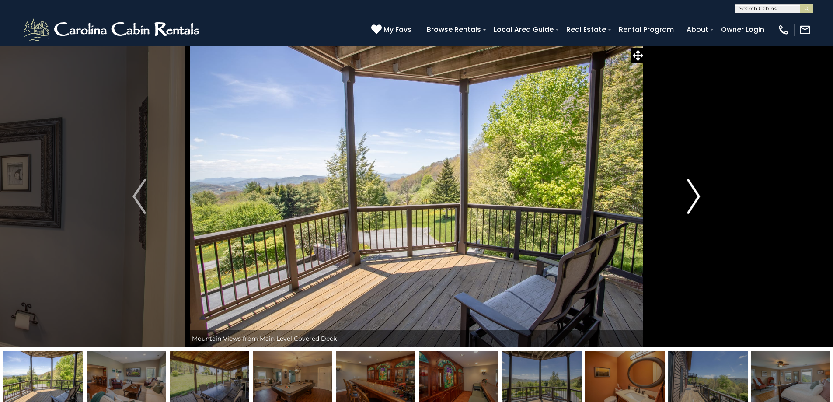
click at [694, 206] on img "Next" at bounding box center [693, 196] width 13 height 35
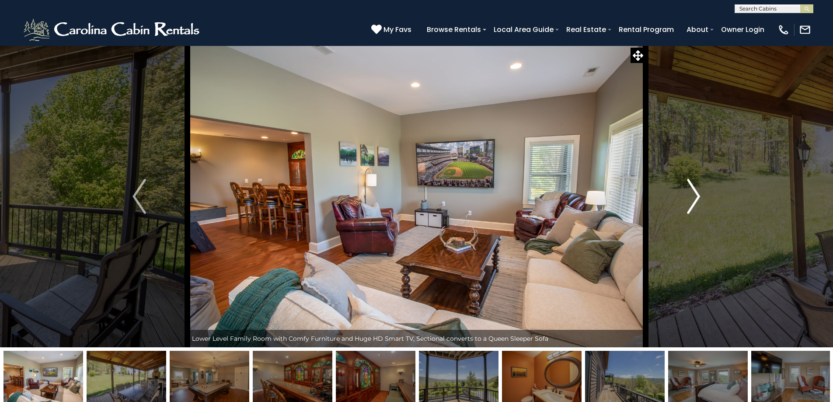
click at [694, 206] on img "Next" at bounding box center [693, 196] width 13 height 35
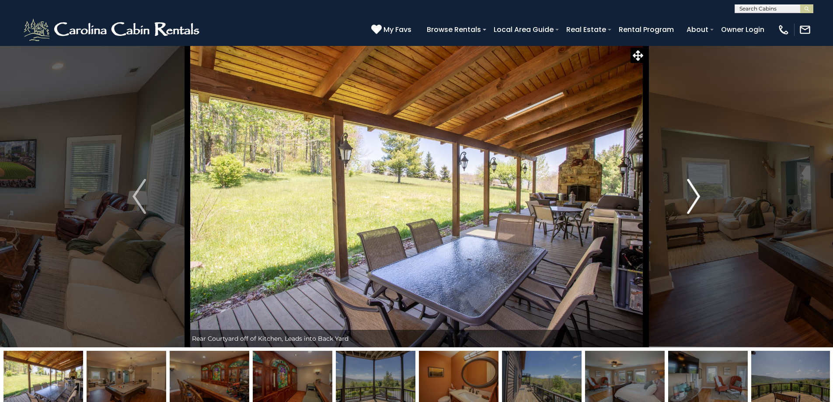
click at [691, 206] on img "Next" at bounding box center [693, 196] width 13 height 35
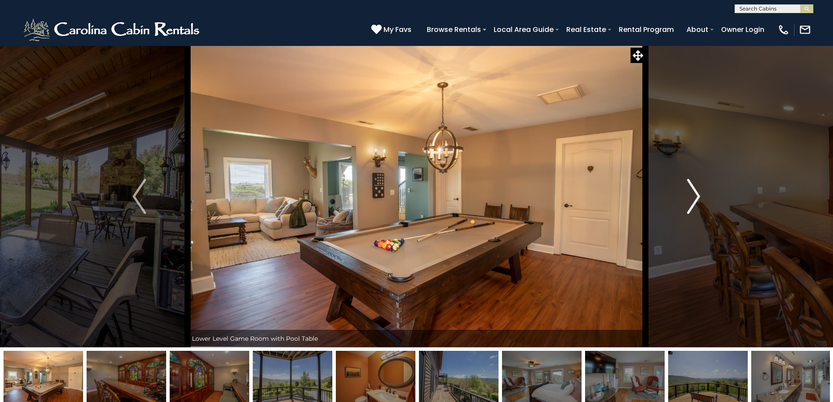
click at [691, 206] on img "Next" at bounding box center [693, 196] width 13 height 35
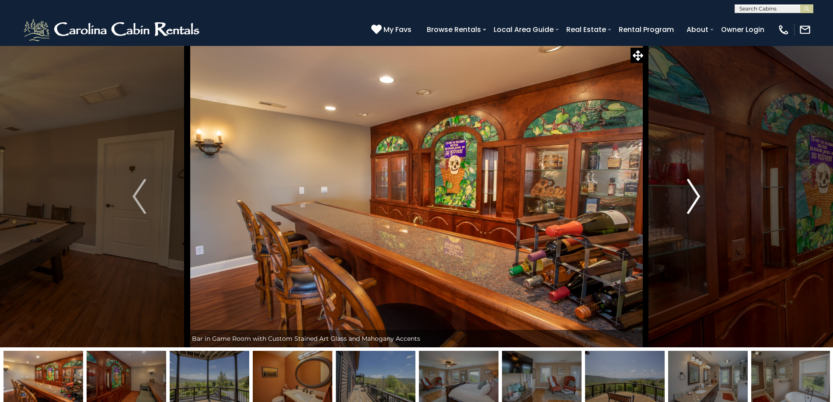
click at [691, 208] on img "Next" at bounding box center [693, 196] width 13 height 35
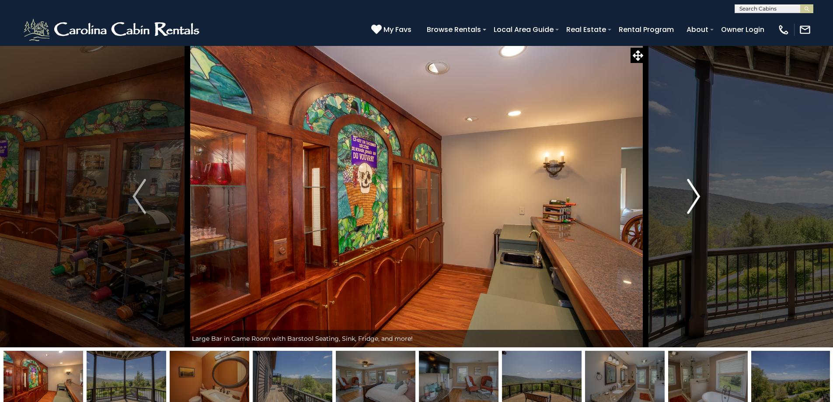
click at [691, 208] on img "Next" at bounding box center [693, 196] width 13 height 35
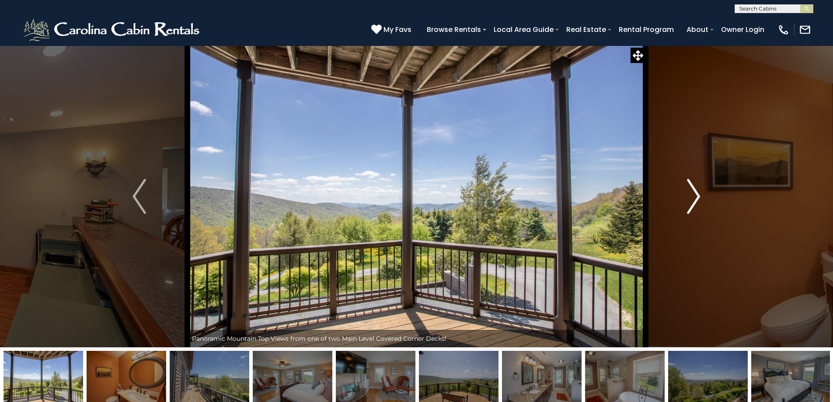
click at [691, 208] on img "Next" at bounding box center [693, 196] width 13 height 35
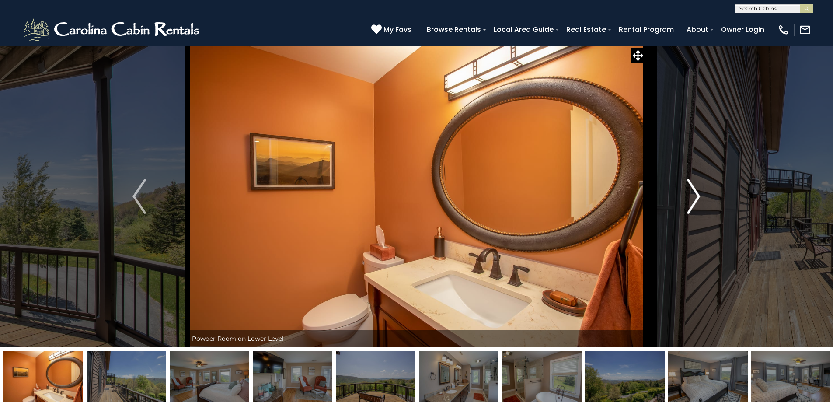
click at [691, 208] on img "Next" at bounding box center [693, 196] width 13 height 35
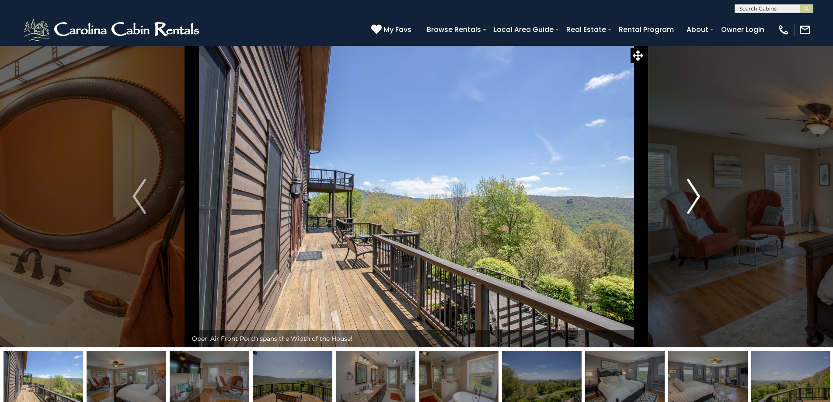
click at [691, 209] on img "Next" at bounding box center [693, 196] width 13 height 35
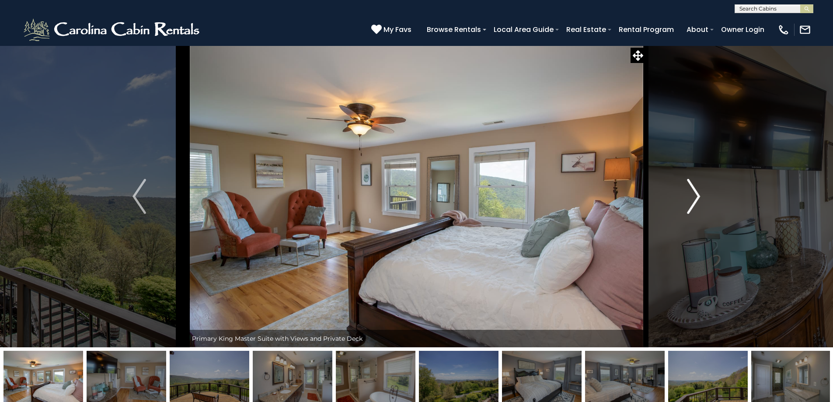
click at [691, 209] on img "Next" at bounding box center [693, 196] width 13 height 35
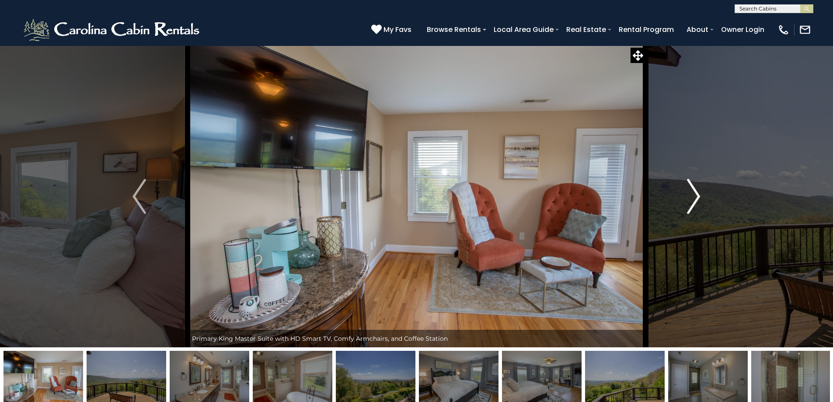
click at [691, 209] on img "Next" at bounding box center [693, 196] width 13 height 35
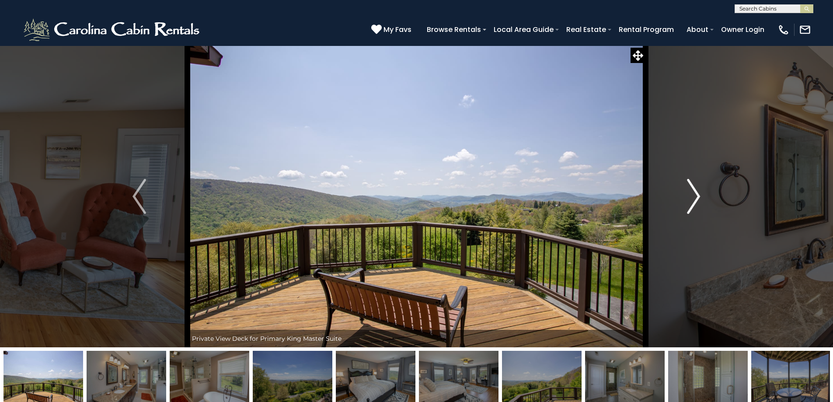
click at [691, 209] on img "Next" at bounding box center [693, 196] width 13 height 35
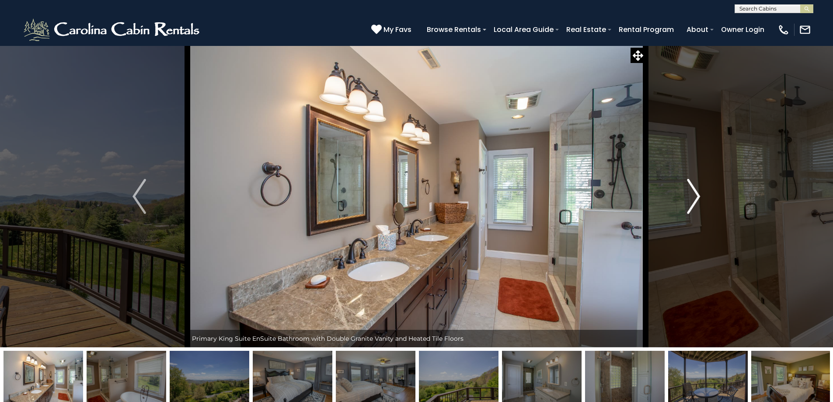
click at [691, 209] on img "Next" at bounding box center [693, 196] width 13 height 35
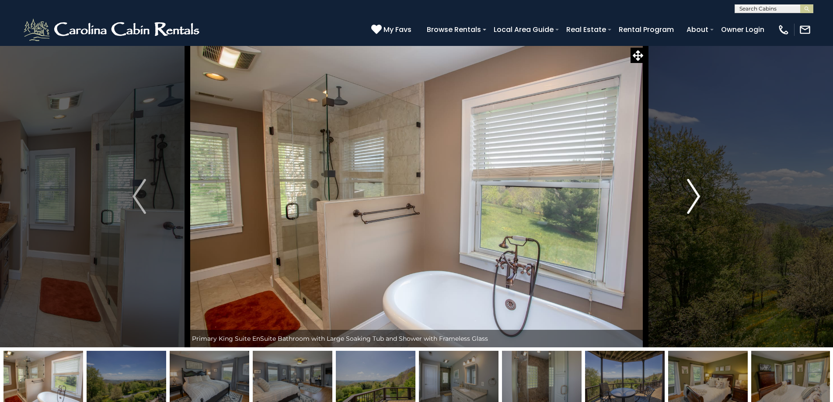
click at [691, 209] on img "Next" at bounding box center [693, 196] width 13 height 35
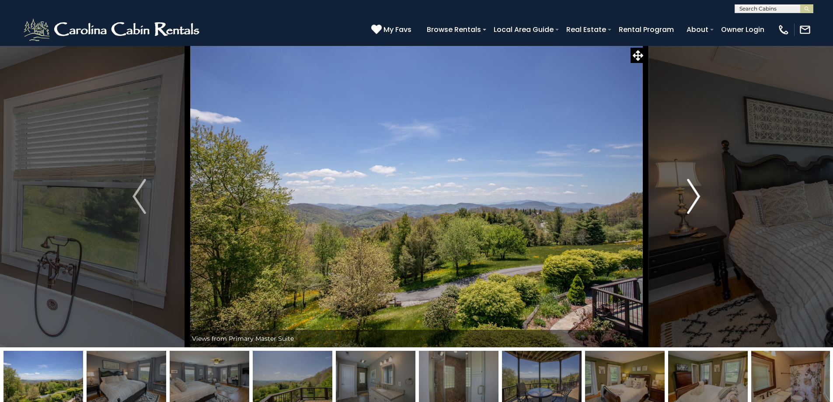
click at [691, 209] on img "Next" at bounding box center [693, 196] width 13 height 35
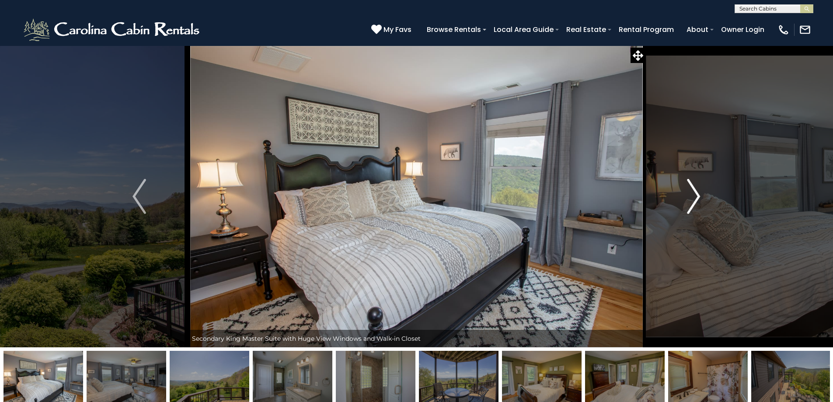
click at [691, 209] on img "Next" at bounding box center [693, 196] width 13 height 35
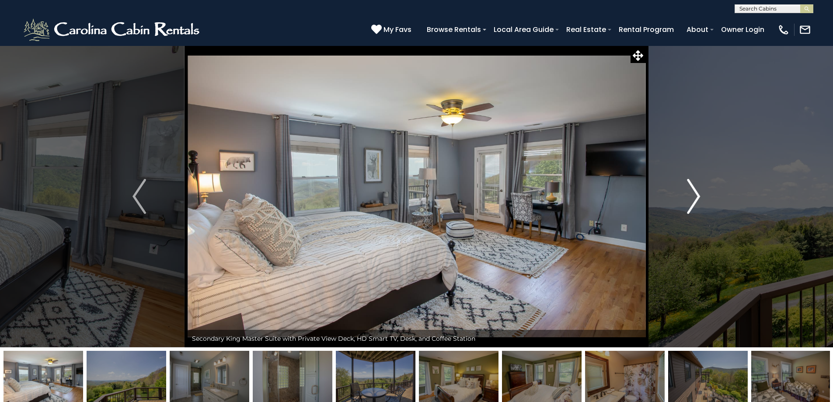
click at [691, 209] on img "Next" at bounding box center [693, 196] width 13 height 35
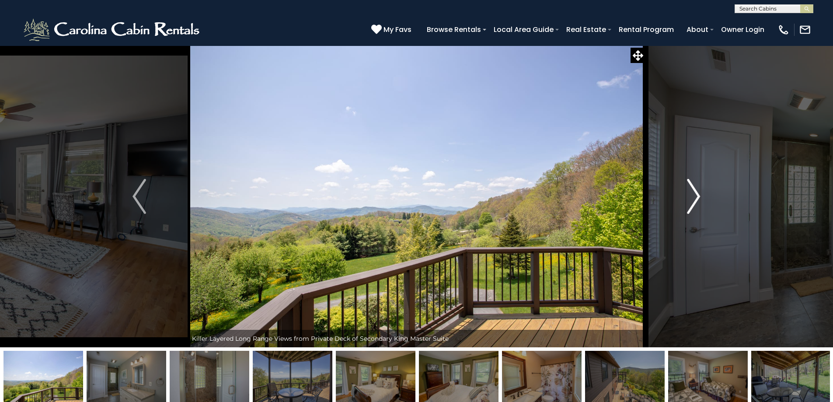
click at [691, 209] on img "Next" at bounding box center [693, 196] width 13 height 35
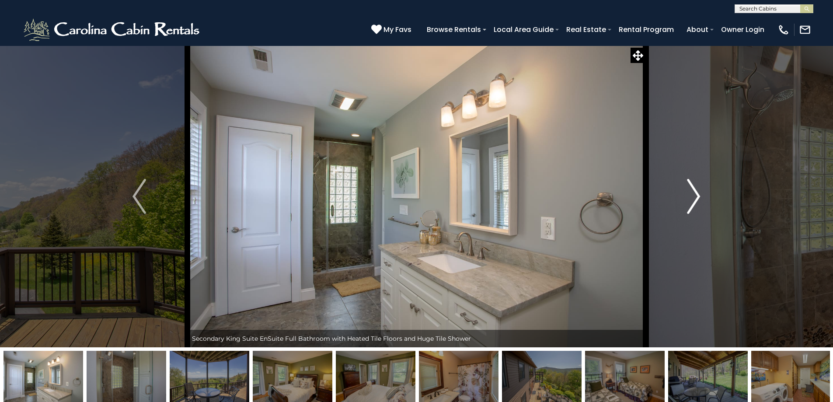
click at [691, 209] on img "Next" at bounding box center [693, 196] width 13 height 35
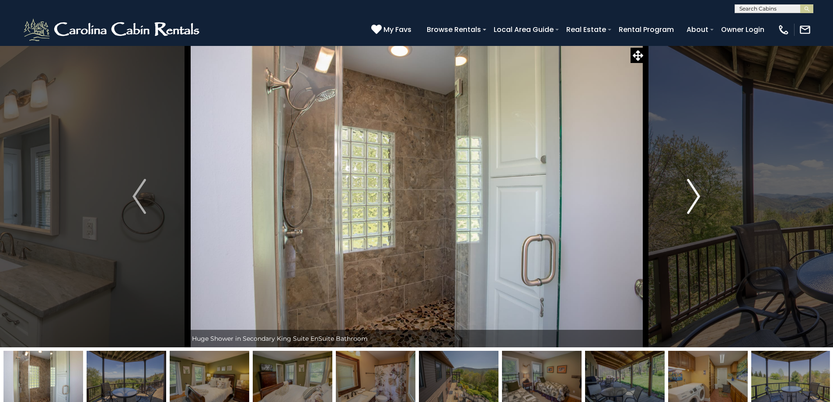
click at [693, 209] on img "Next" at bounding box center [693, 196] width 13 height 35
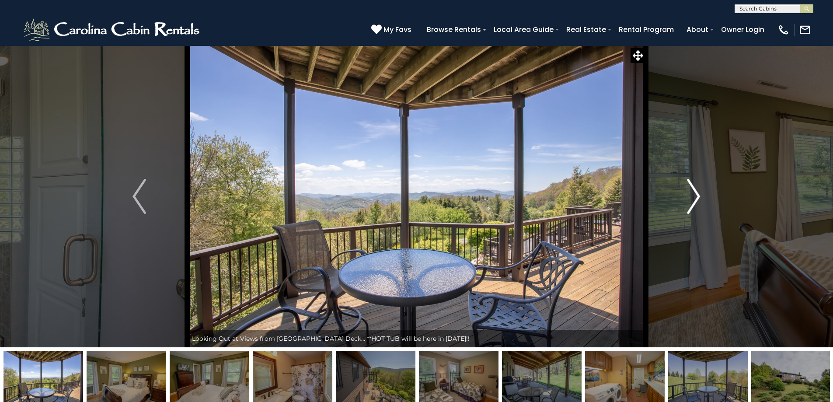
click at [690, 196] on img "Next" at bounding box center [693, 196] width 13 height 35
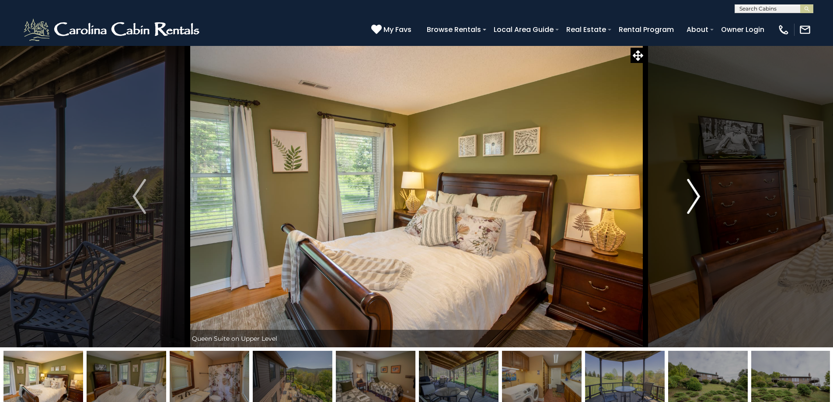
click at [689, 196] on img "Next" at bounding box center [693, 196] width 13 height 35
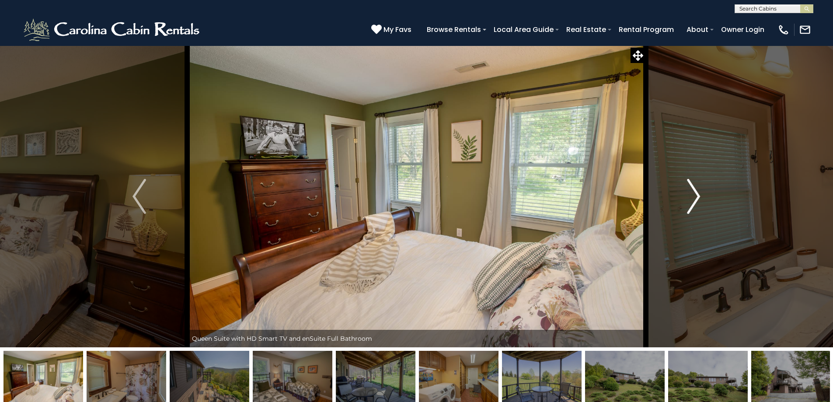
click at [689, 196] on img "Next" at bounding box center [693, 196] width 13 height 35
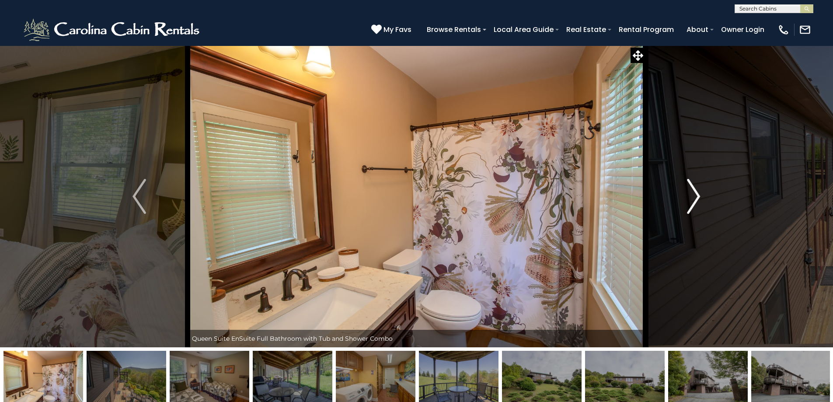
click at [689, 196] on img "Next" at bounding box center [693, 196] width 13 height 35
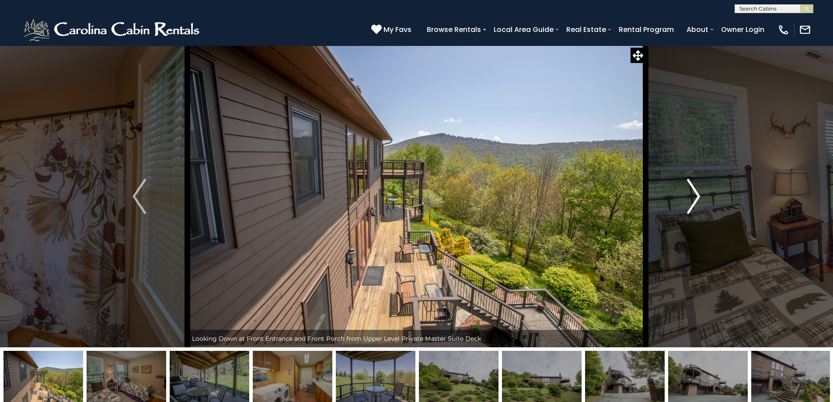
click at [691, 196] on img "Next" at bounding box center [693, 196] width 13 height 35
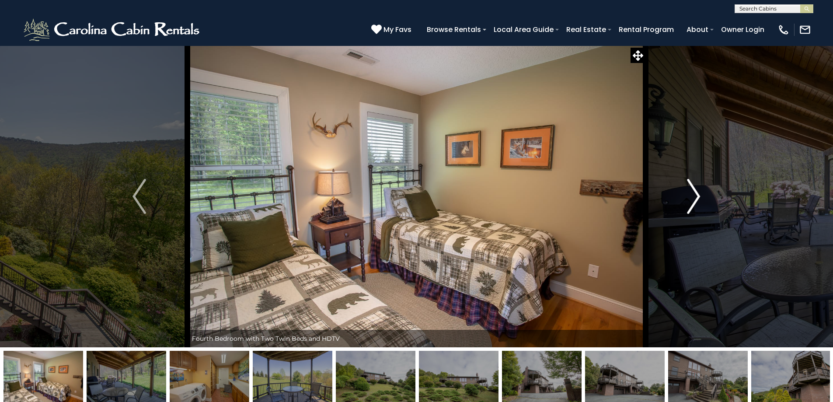
click at [691, 196] on img "Next" at bounding box center [693, 196] width 13 height 35
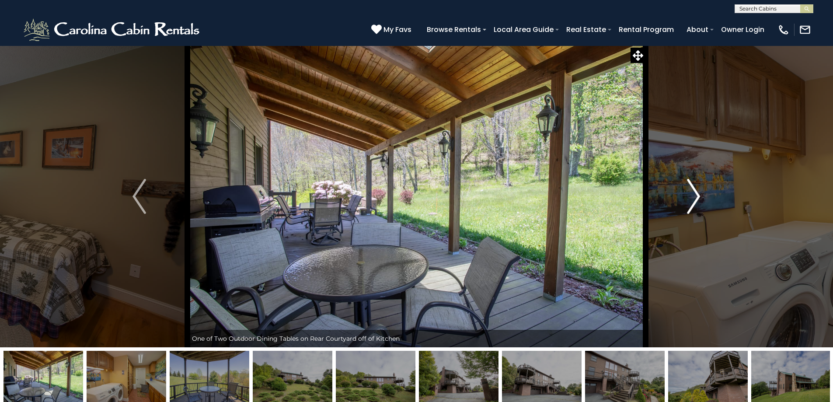
click at [691, 196] on img "Next" at bounding box center [693, 196] width 13 height 35
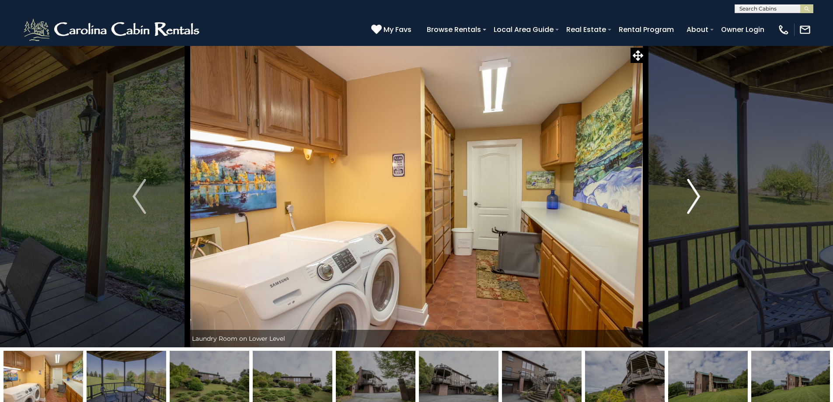
click at [694, 197] on img "Next" at bounding box center [693, 196] width 13 height 35
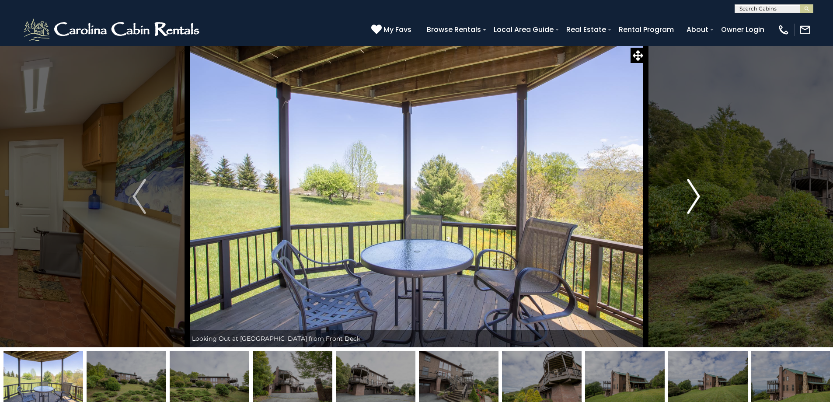
click at [694, 197] on img "Next" at bounding box center [693, 196] width 13 height 35
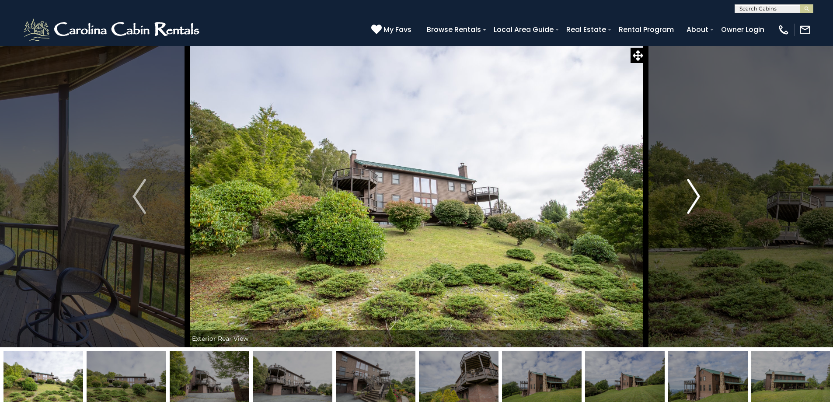
click at [705, 196] on button "Next" at bounding box center [694, 196] width 96 height 302
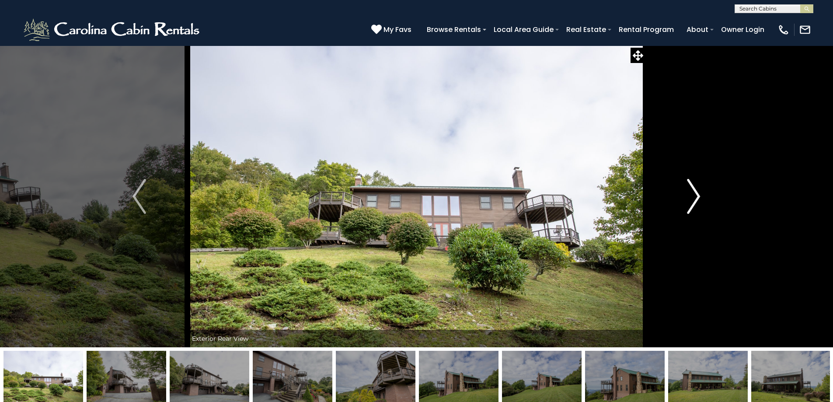
click at [705, 196] on button "Next" at bounding box center [694, 196] width 96 height 302
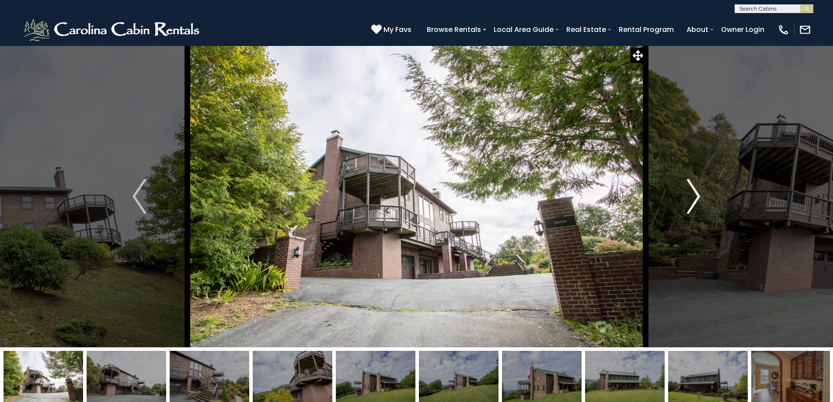
click at [705, 196] on button "Next" at bounding box center [694, 196] width 96 height 302
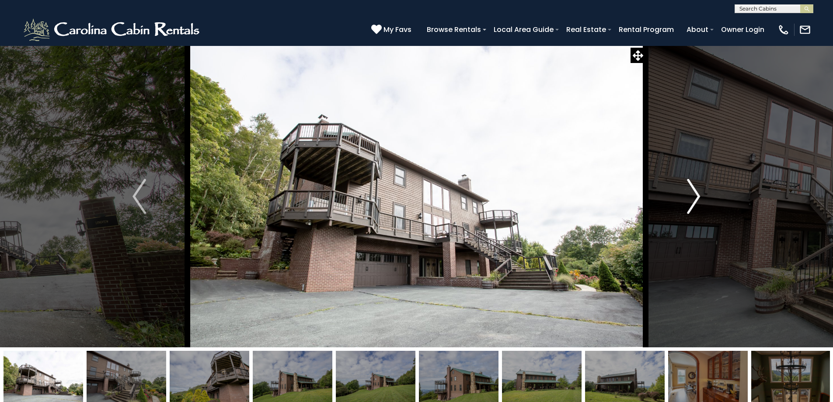
click at [705, 196] on button "Next" at bounding box center [694, 196] width 96 height 302
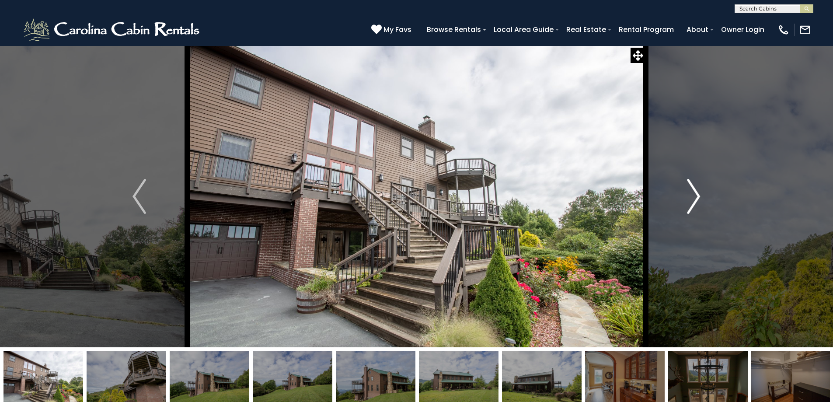
click at [707, 196] on button "Next" at bounding box center [694, 196] width 96 height 302
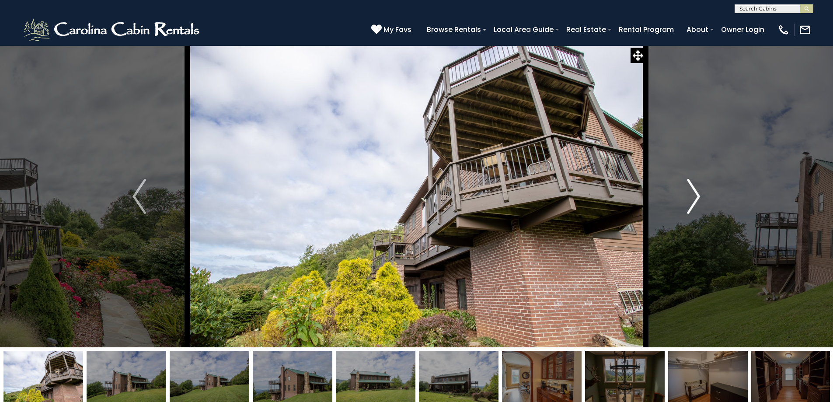
click at [707, 197] on button "Next" at bounding box center [694, 196] width 96 height 302
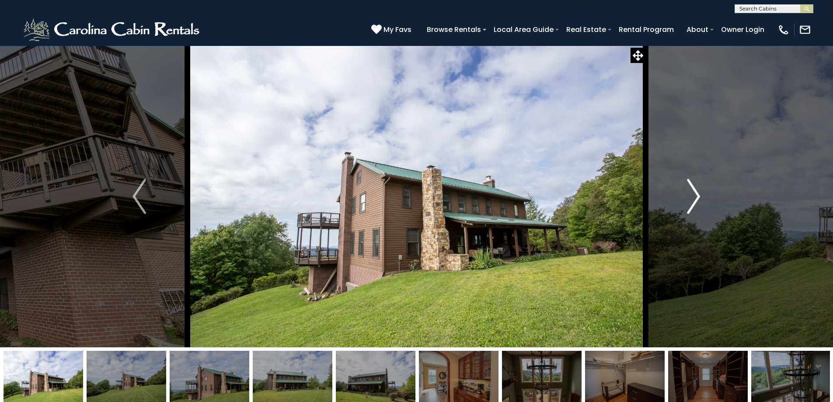
click at [707, 199] on button "Next" at bounding box center [694, 196] width 96 height 302
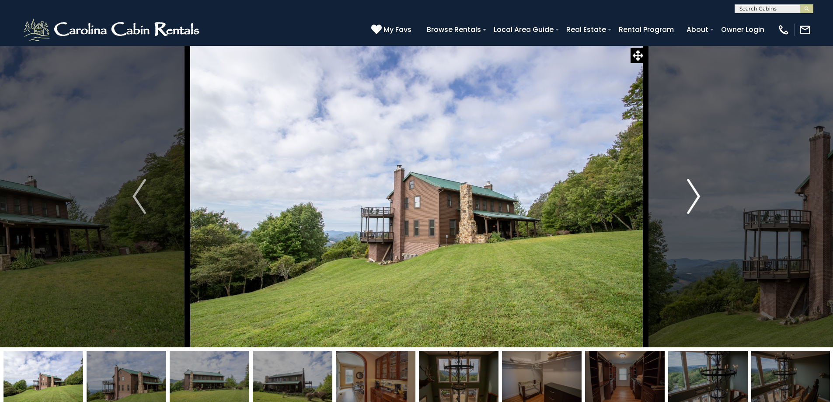
click at [710, 199] on button "Next" at bounding box center [694, 196] width 96 height 302
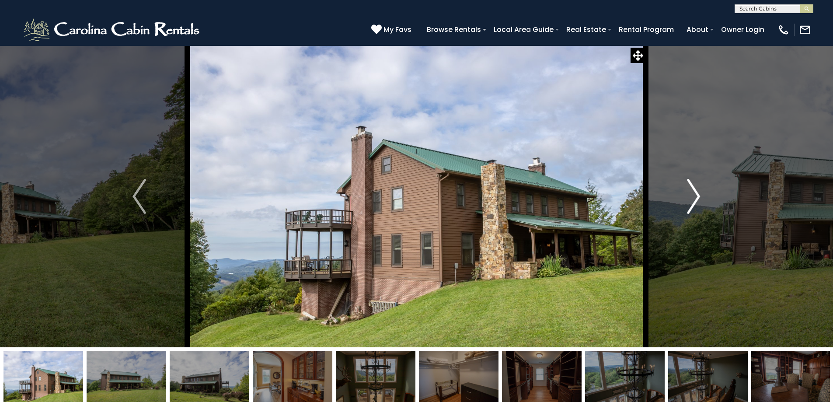
click at [710, 199] on button "Next" at bounding box center [694, 196] width 96 height 302
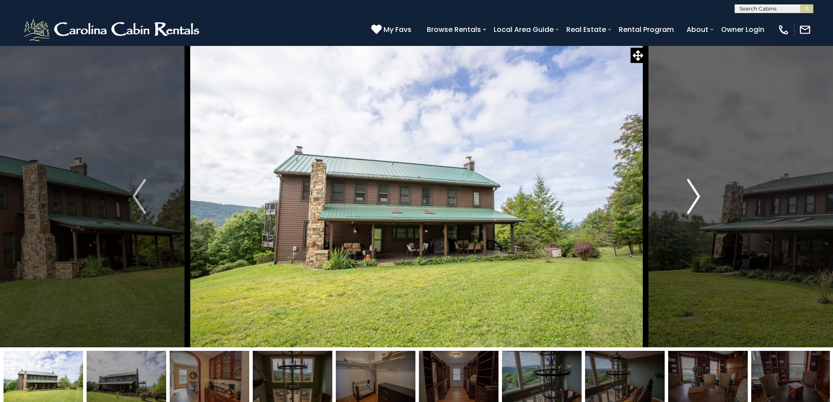
click at [710, 199] on button "Next" at bounding box center [694, 196] width 96 height 302
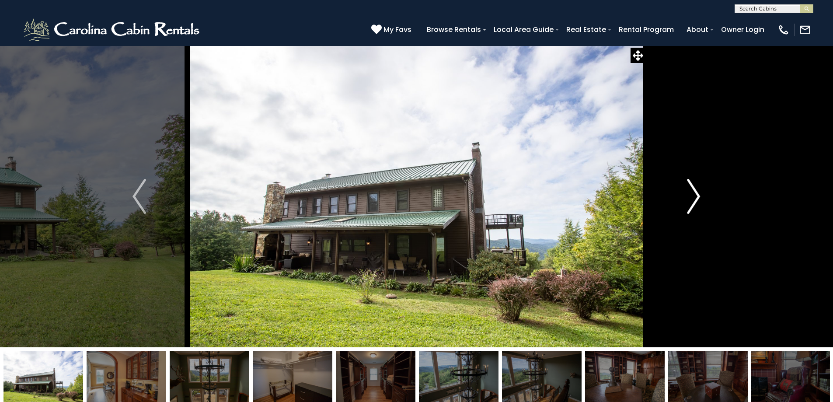
click at [710, 199] on button "Next" at bounding box center [694, 196] width 96 height 302
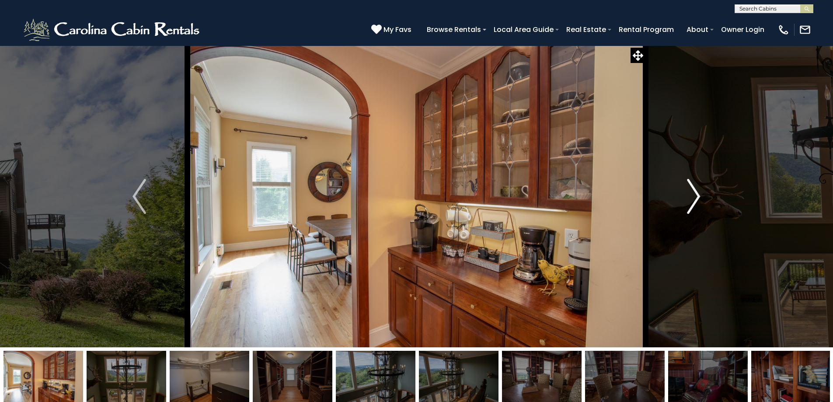
click at [710, 199] on button "Next" at bounding box center [694, 196] width 96 height 302
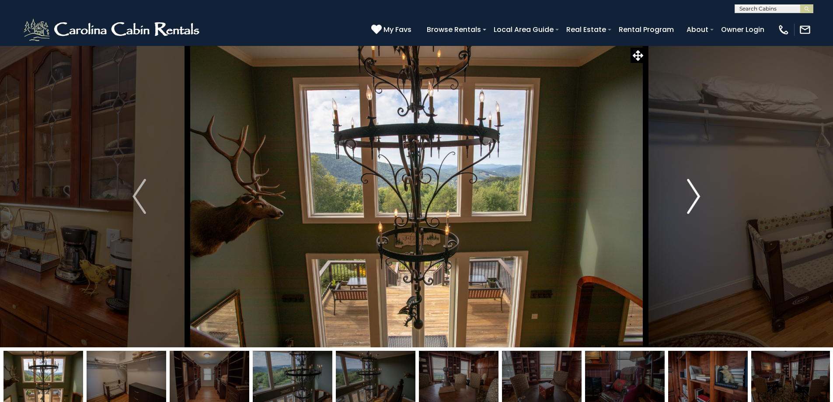
click at [710, 199] on button "Next" at bounding box center [694, 196] width 96 height 302
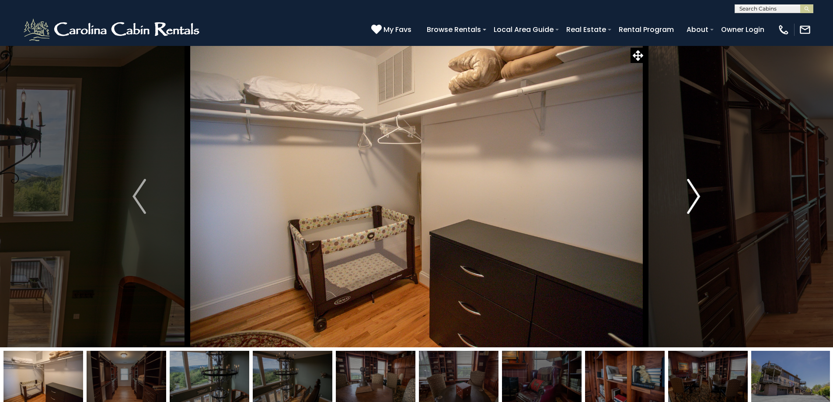
click at [710, 199] on button "Next" at bounding box center [694, 196] width 96 height 302
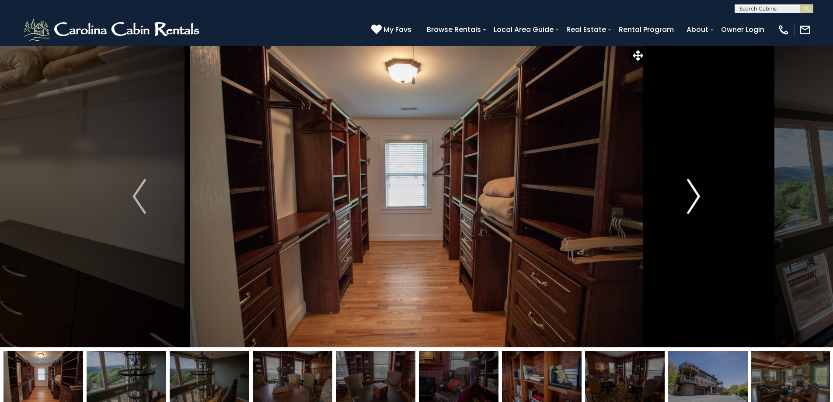
click at [710, 199] on button "Next" at bounding box center [694, 196] width 96 height 302
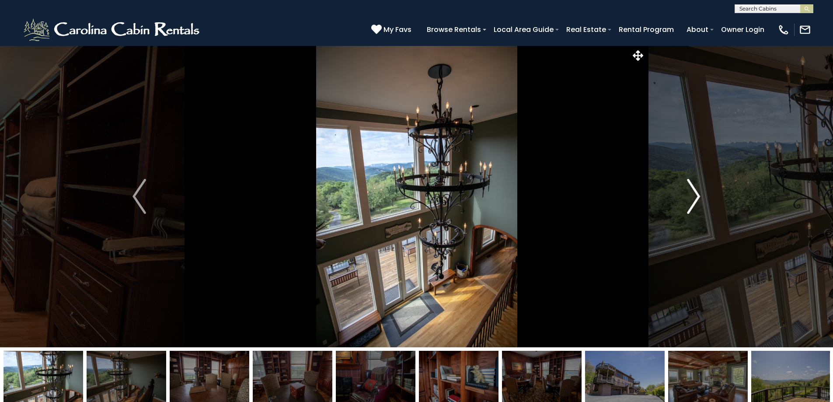
click at [710, 199] on button "Next" at bounding box center [694, 196] width 96 height 302
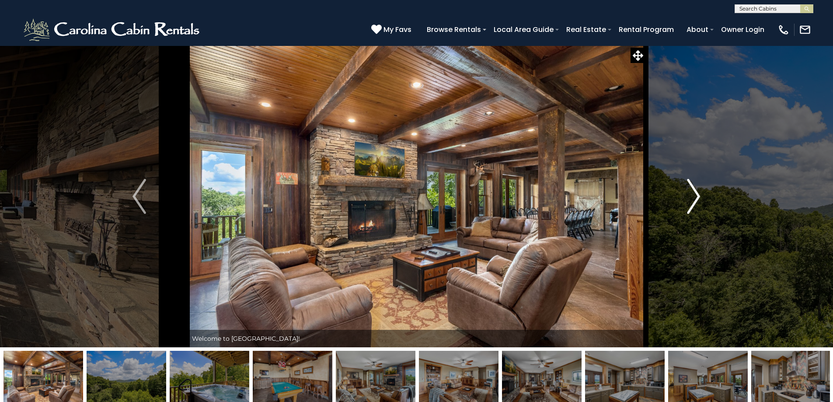
click at [686, 187] on button "Next" at bounding box center [694, 196] width 96 height 302
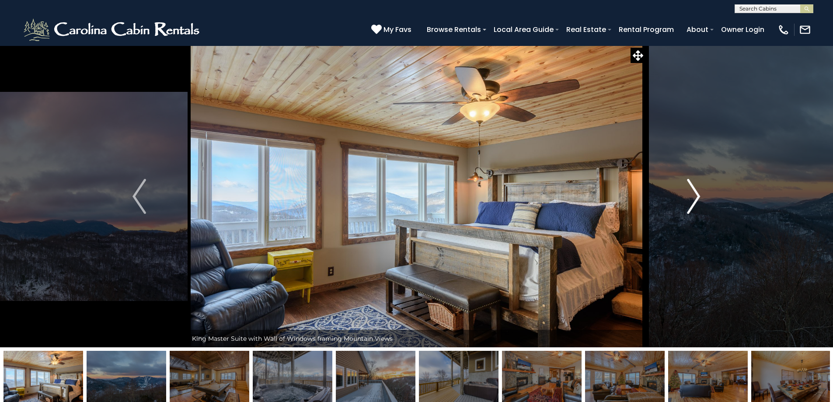
drag, startPoint x: 699, startPoint y: 195, endPoint x: 709, endPoint y: 188, distance: 11.6
click at [699, 195] on img "Next" at bounding box center [693, 196] width 13 height 35
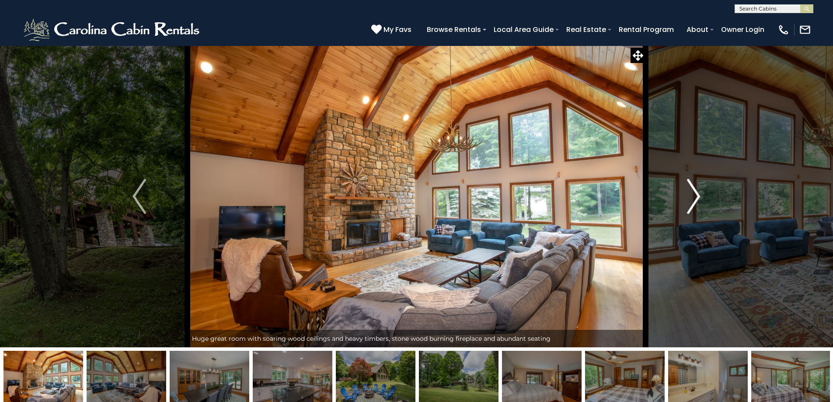
click at [693, 194] on img "Next" at bounding box center [693, 196] width 13 height 35
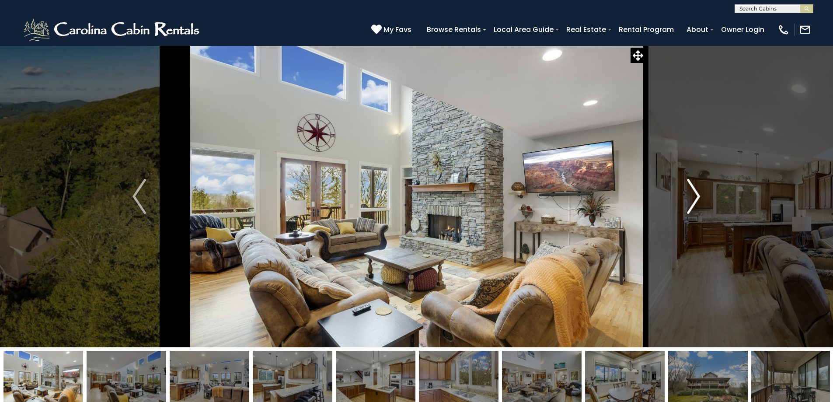
click at [698, 195] on img "Next" at bounding box center [693, 196] width 13 height 35
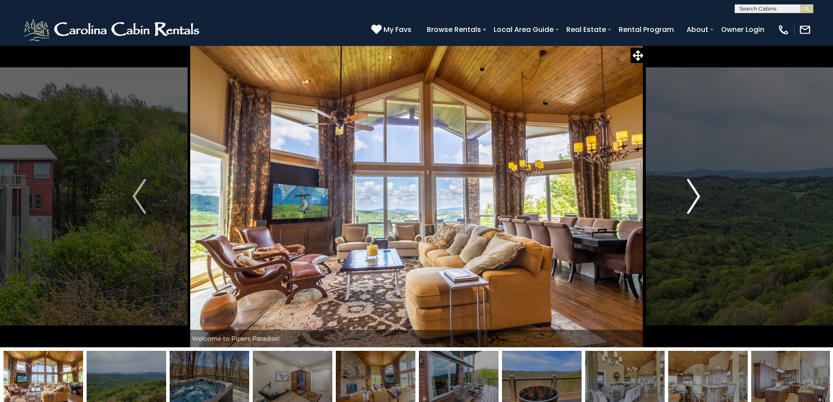
click at [703, 189] on button "Next" at bounding box center [694, 196] width 96 height 302
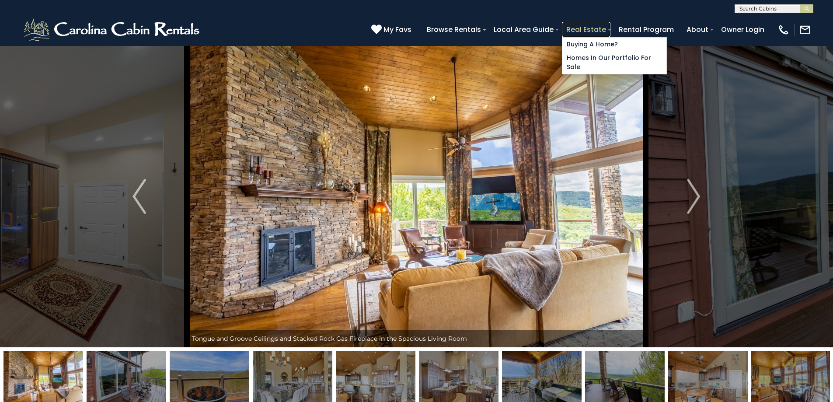
click at [609, 32] on link "Real Estate" at bounding box center [586, 29] width 49 height 15
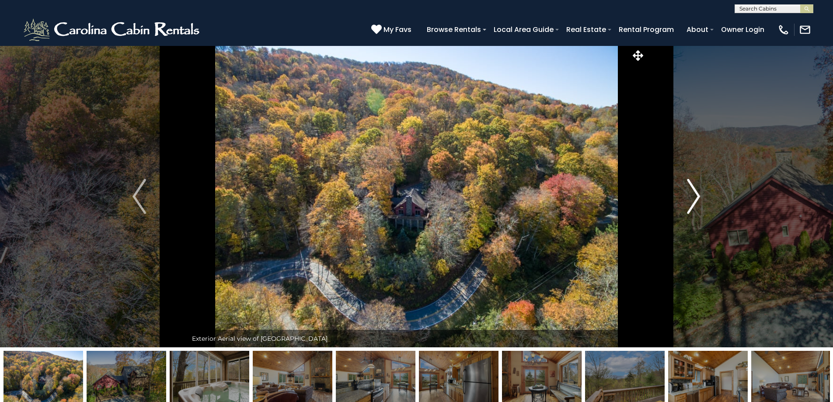
click at [698, 193] on img "Next" at bounding box center [693, 196] width 13 height 35
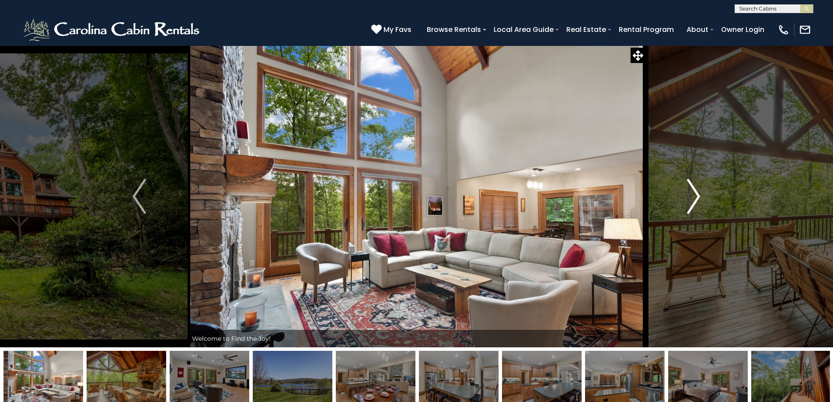
click at [692, 190] on img "Next" at bounding box center [693, 196] width 13 height 35
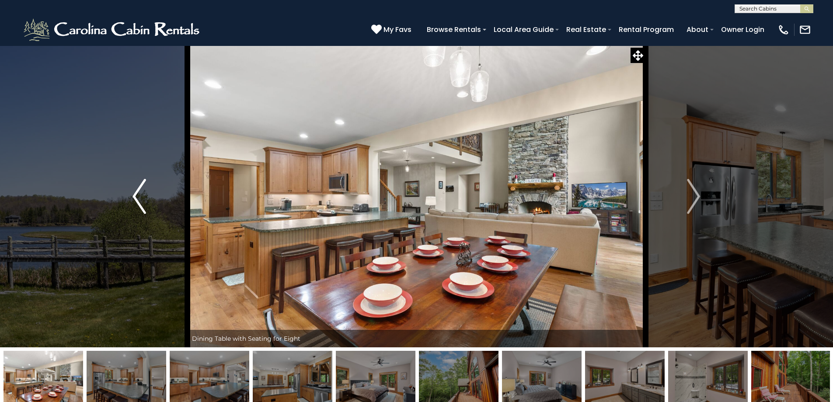
click at [135, 202] on img "Previous" at bounding box center [139, 196] width 13 height 35
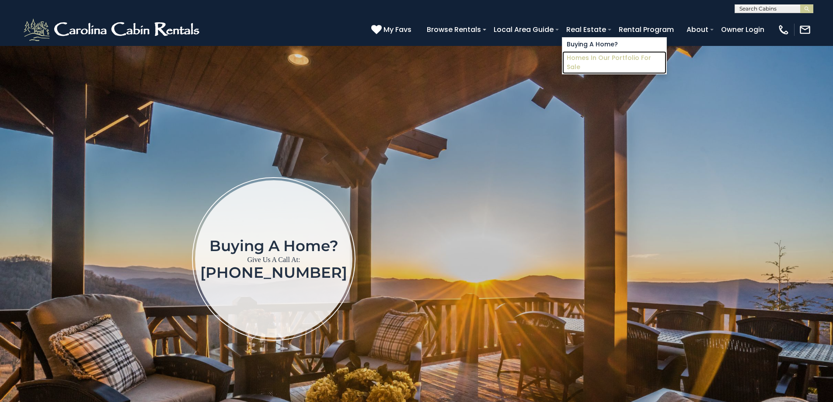
click at [609, 56] on link "Homes in Our Portfolio For Sale" at bounding box center [615, 62] width 104 height 23
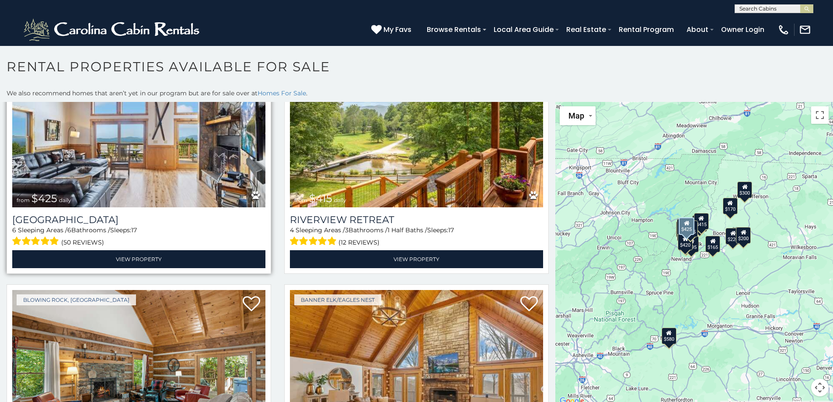
scroll to position [1487, 0]
